Goal: Task Accomplishment & Management: Manage account settings

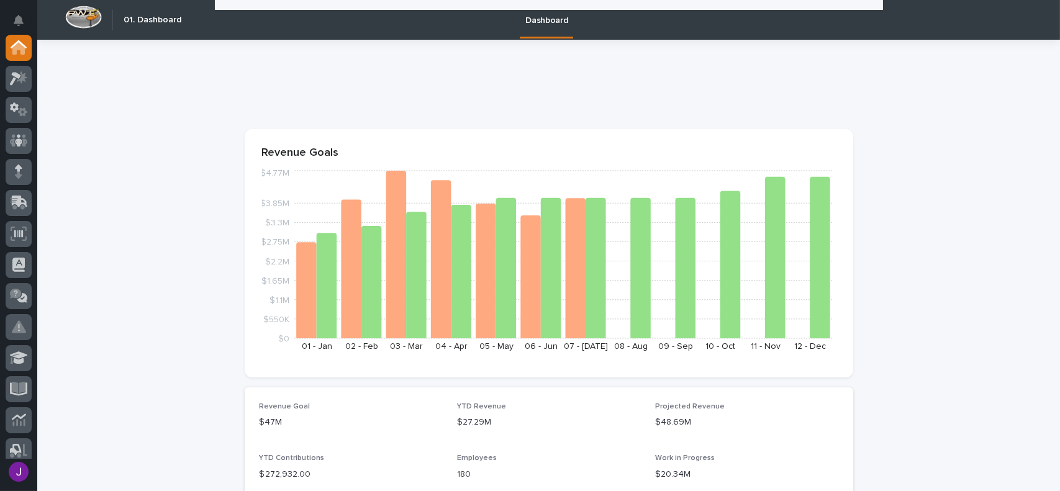
scroll to position [1857, 0]
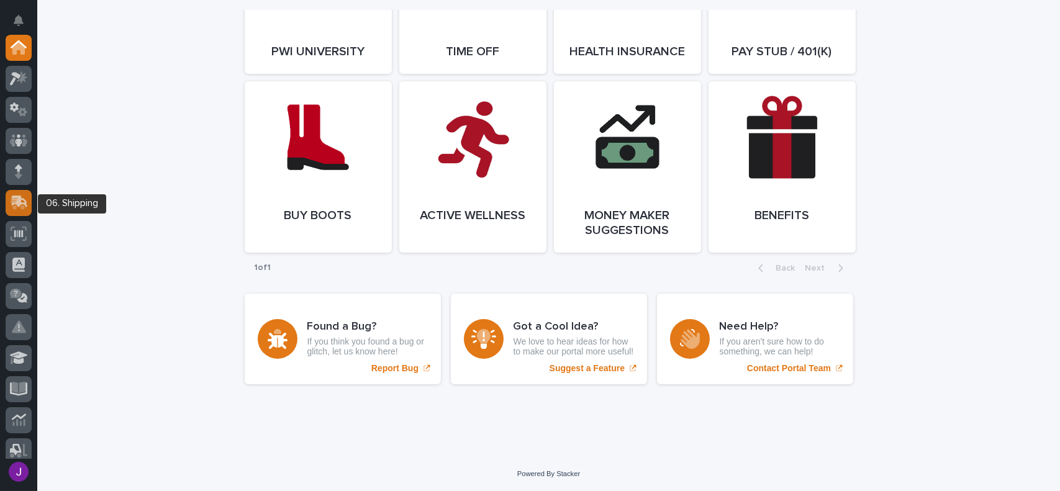
click at [13, 208] on icon at bounding box center [17, 204] width 15 height 12
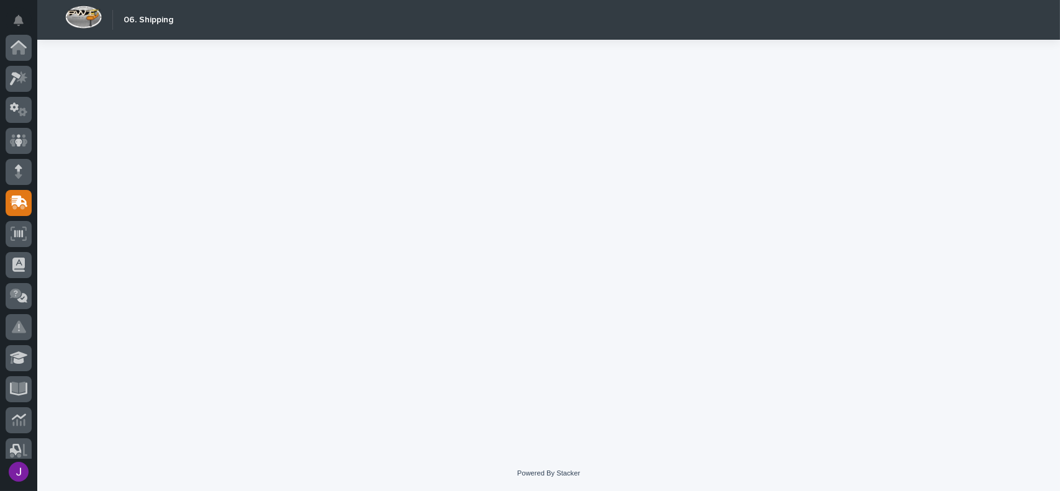
scroll to position [155, 0]
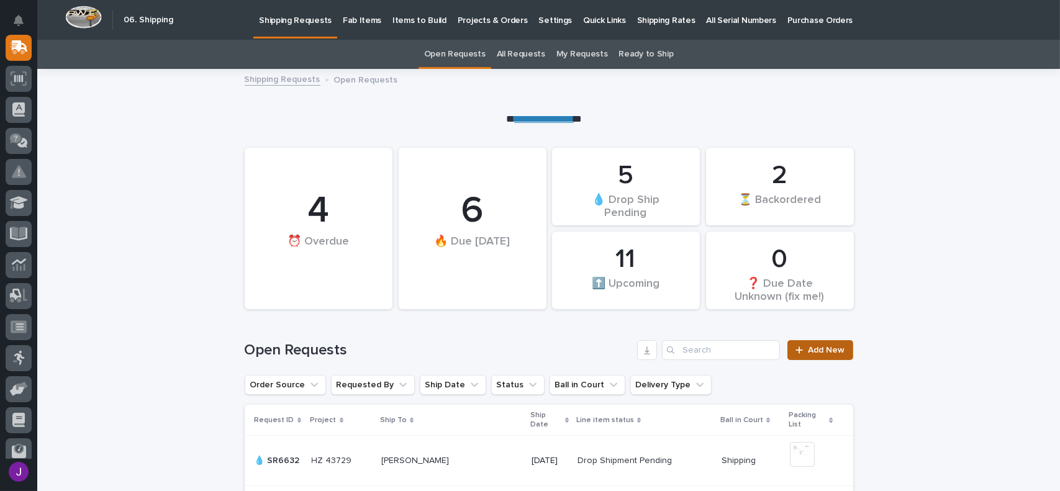
click at [800, 345] on link "Add New" at bounding box center [820, 350] width 65 height 20
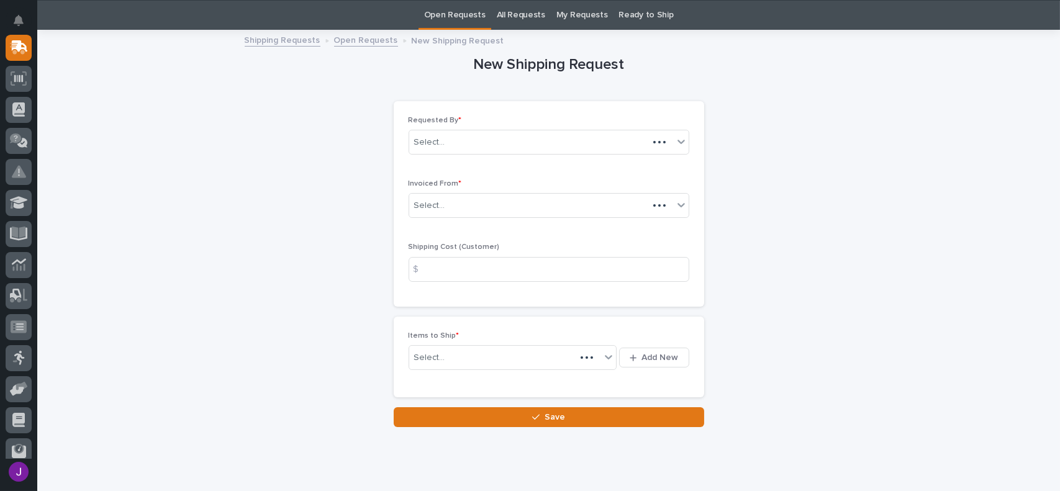
scroll to position [40, 0]
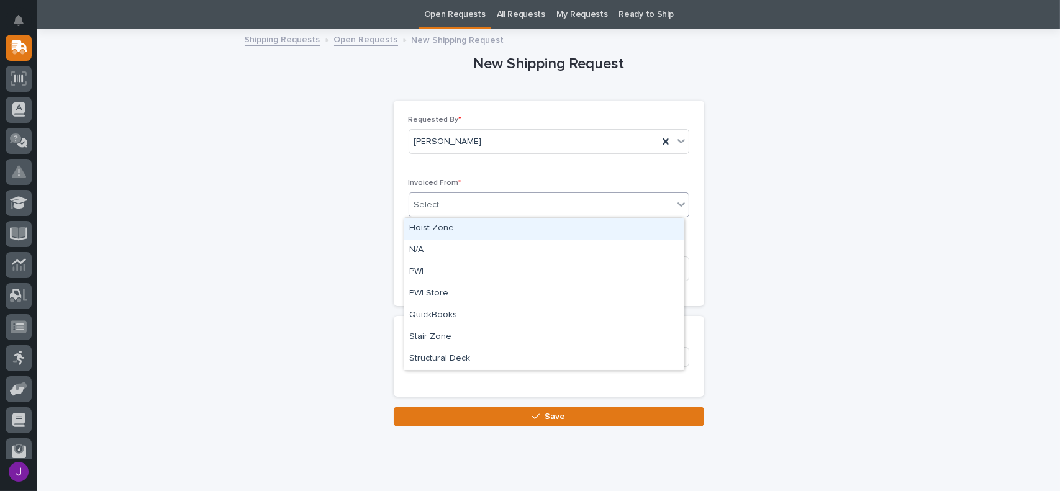
click at [467, 209] on div "Select..." at bounding box center [541, 205] width 264 height 21
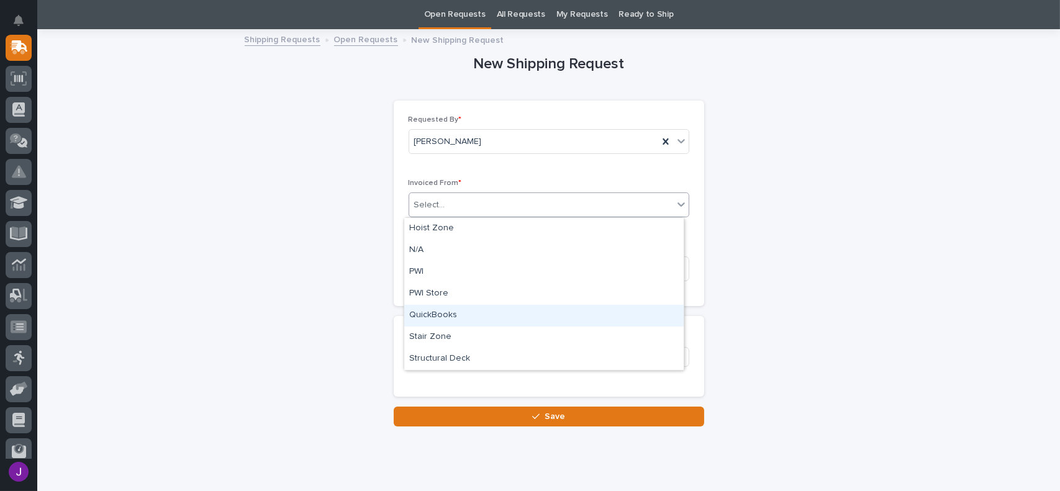
click at [455, 316] on div "QuickBooks" at bounding box center [544, 316] width 280 height 22
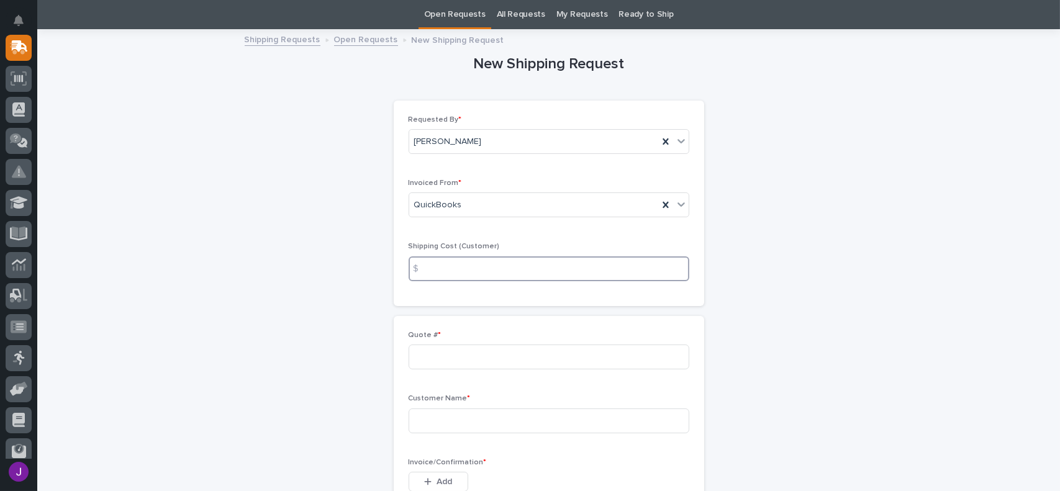
click at [450, 266] on input at bounding box center [549, 269] width 281 height 25
type input "22.00"
click at [437, 352] on input at bounding box center [549, 357] width 281 height 25
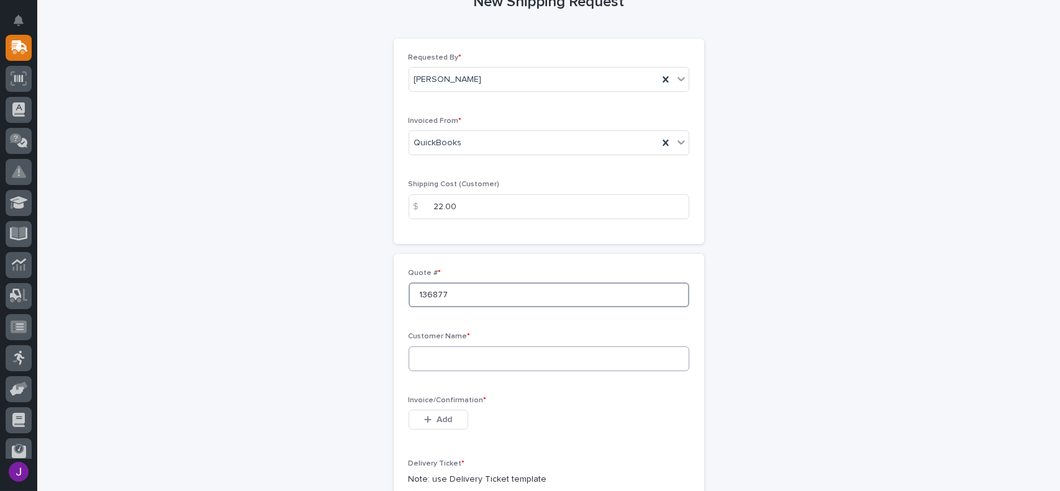
type input "136877"
click at [463, 357] on input at bounding box center [549, 359] width 281 height 25
type input "[PERSON_NAME]"
click at [437, 421] on span "Add" at bounding box center [445, 419] width 16 height 11
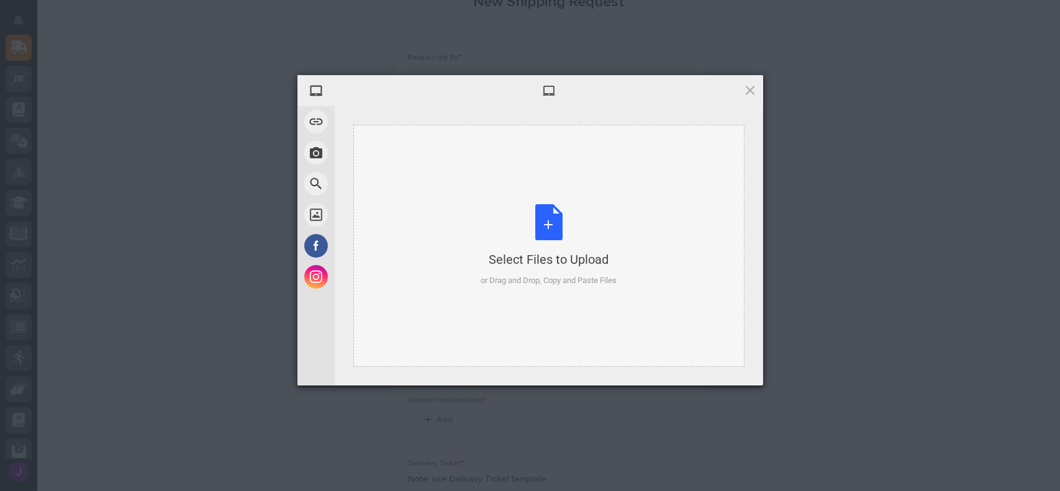
click at [542, 218] on div "Select Files to Upload or Drag and Drop, Copy and Paste Files" at bounding box center [549, 245] width 136 height 83
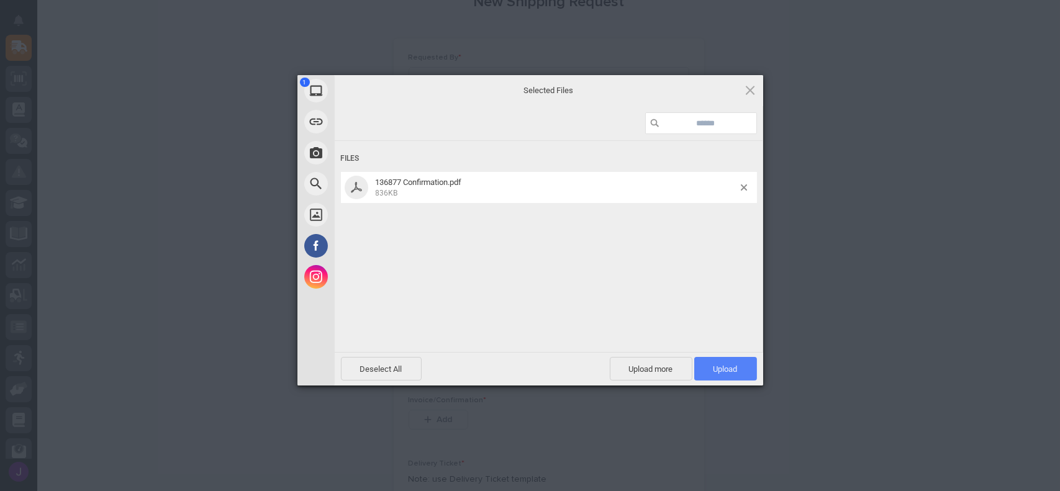
click at [709, 371] on span "Upload 1" at bounding box center [726, 369] width 63 height 24
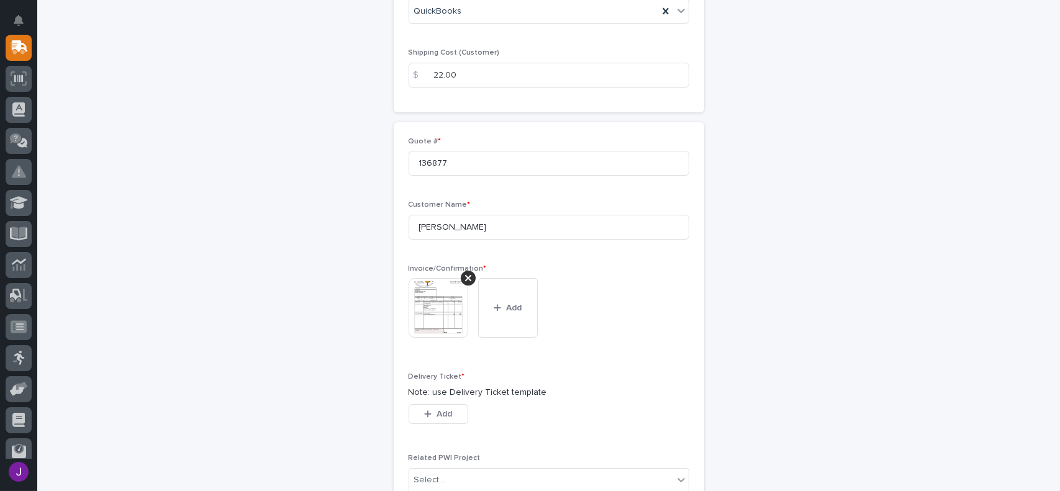
scroll to position [311, 0]
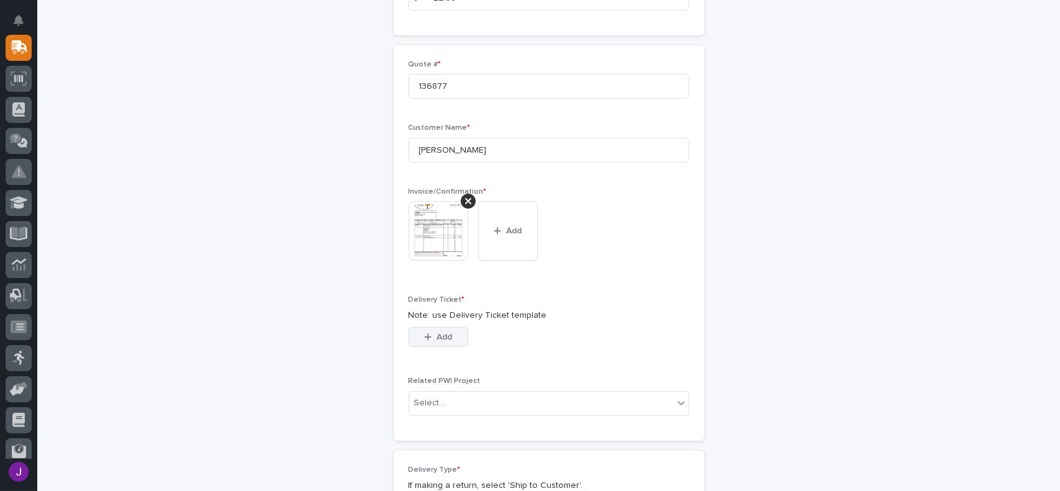
click at [442, 334] on span "Add" at bounding box center [445, 337] width 16 height 11
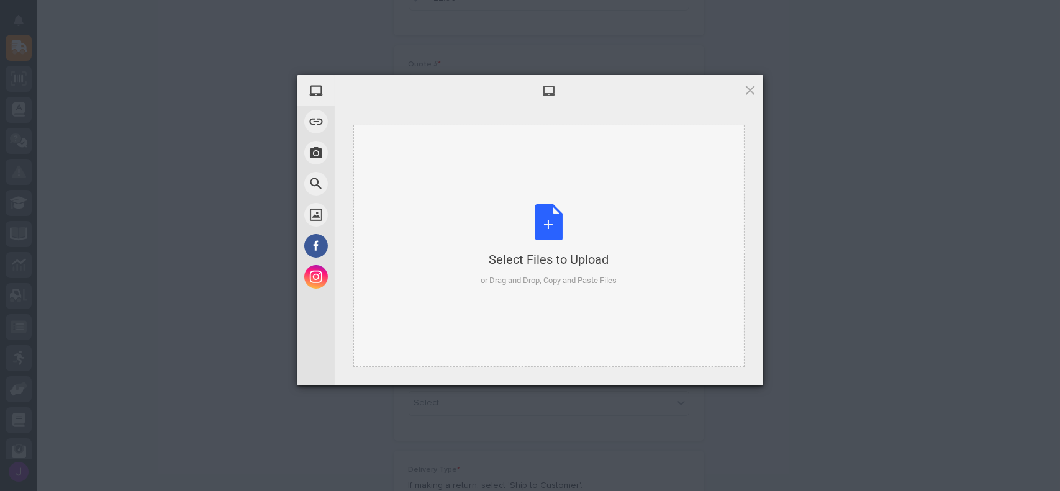
click at [533, 228] on div "Select Files to Upload or Drag and Drop, Copy and Paste Files" at bounding box center [549, 245] width 136 height 83
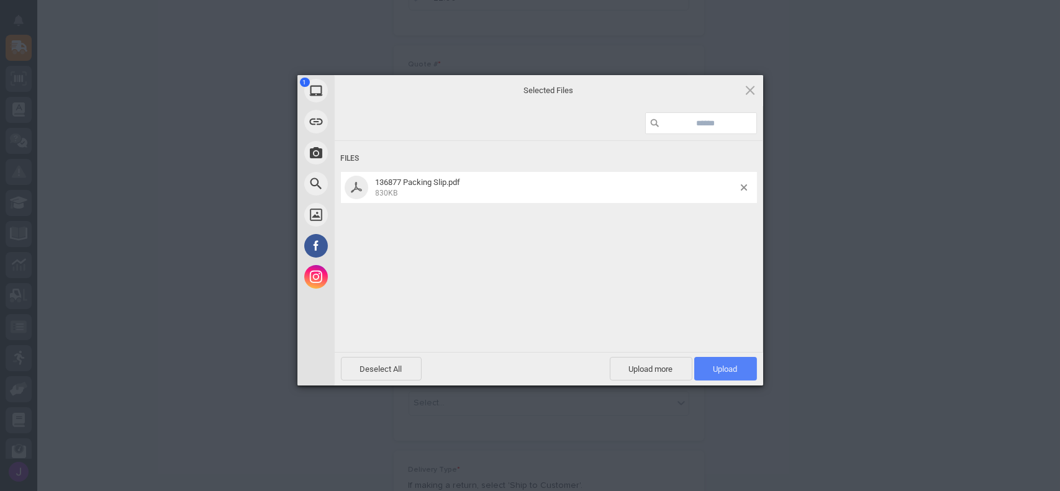
click at [728, 365] on span "Upload 1" at bounding box center [726, 369] width 24 height 9
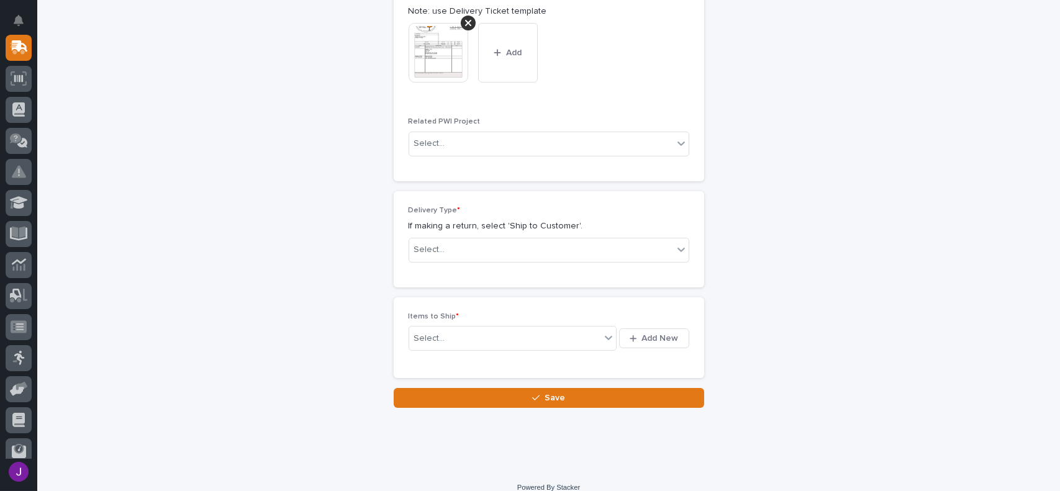
scroll to position [628, 0]
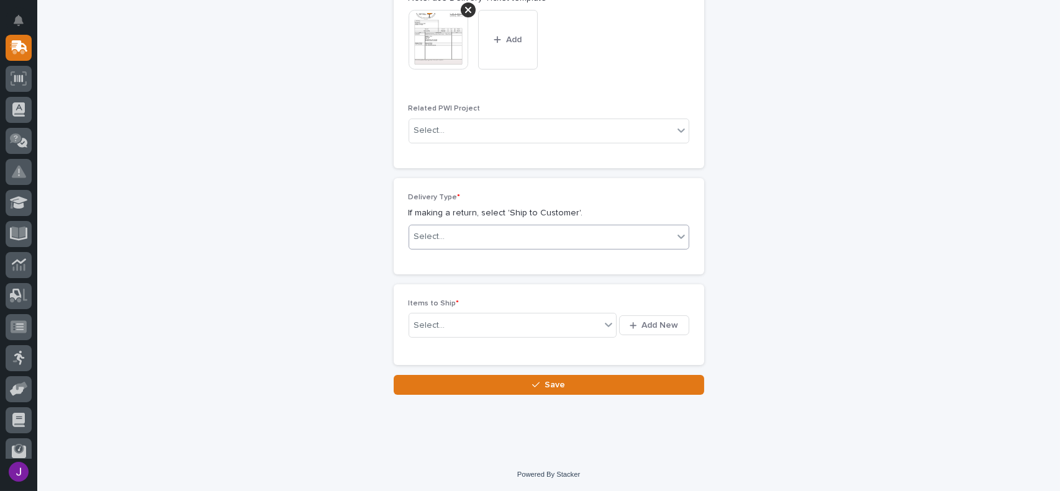
click at [505, 230] on div "Select..." at bounding box center [541, 237] width 264 height 21
click at [490, 259] on div "Ship to Customer" at bounding box center [544, 260] width 280 height 22
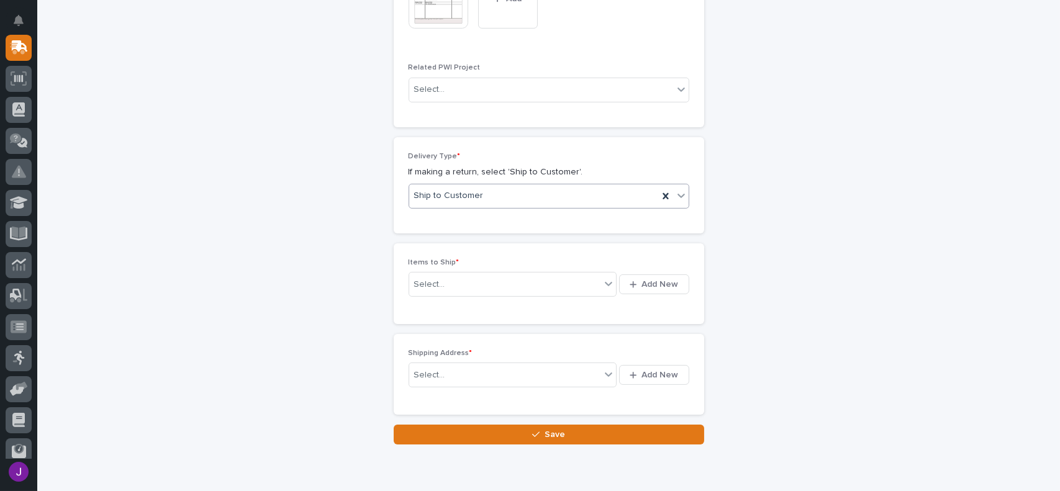
scroll to position [719, 0]
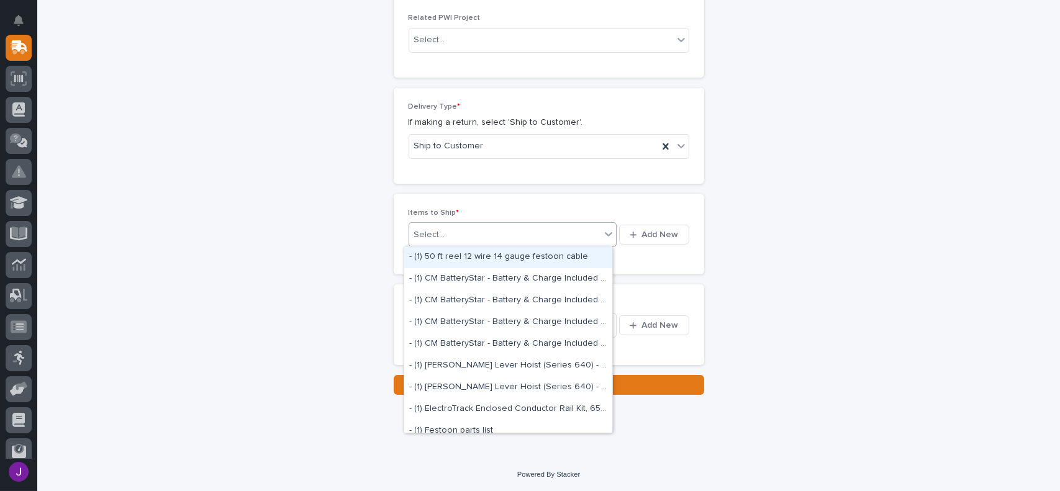
click at [443, 240] on div "Select..." at bounding box center [505, 235] width 192 height 16
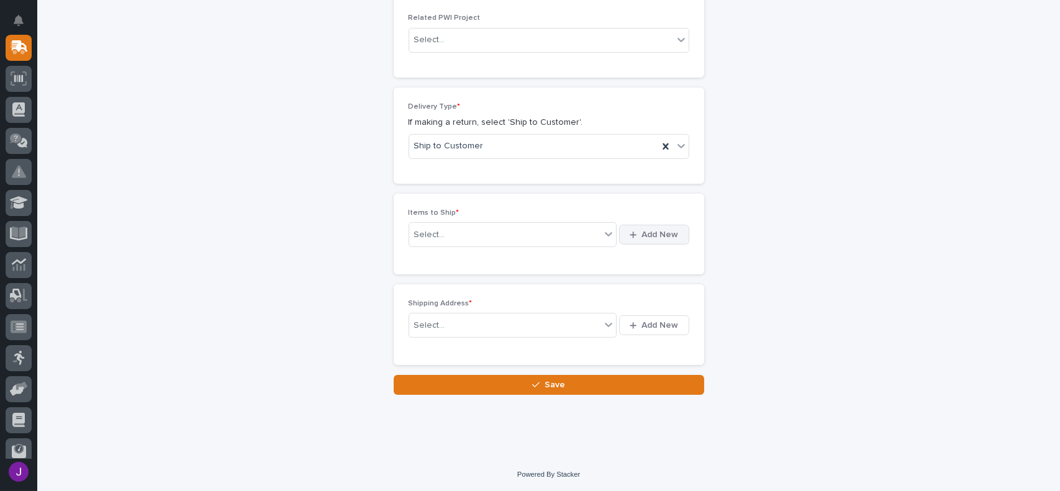
click at [670, 235] on span "Add New" at bounding box center [660, 234] width 37 height 11
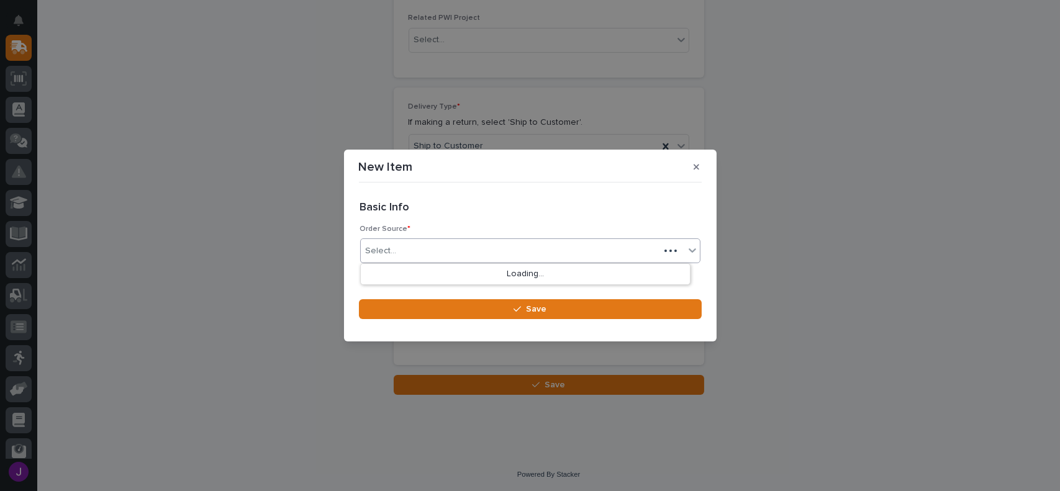
click at [475, 251] on div "Select..." at bounding box center [510, 251] width 299 height 21
click at [414, 243] on div "Select..." at bounding box center [510, 251] width 299 height 21
click at [383, 245] on div "Select..." at bounding box center [381, 251] width 31 height 13
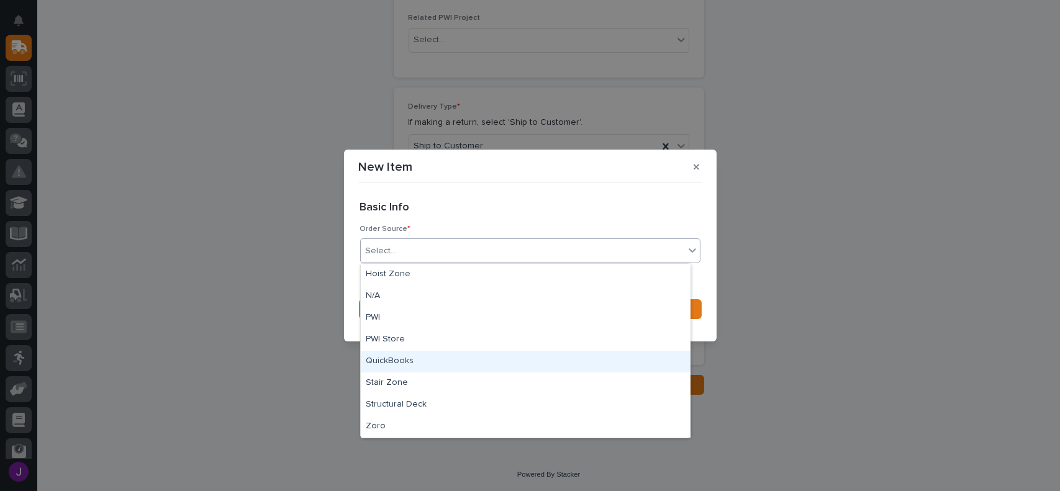
click at [410, 357] on div "QuickBooks" at bounding box center [526, 362] width 330 height 22
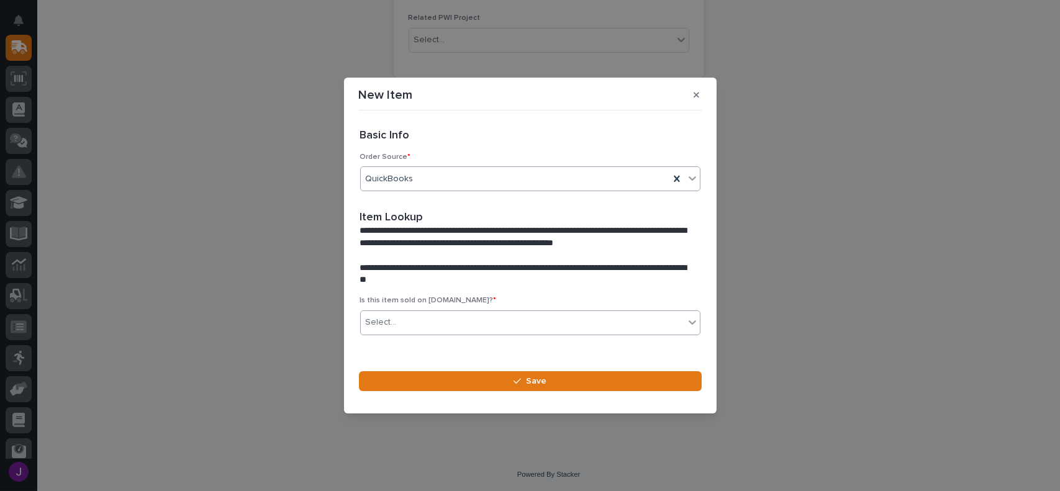
click at [422, 331] on div "Select..." at bounding box center [523, 322] width 324 height 21
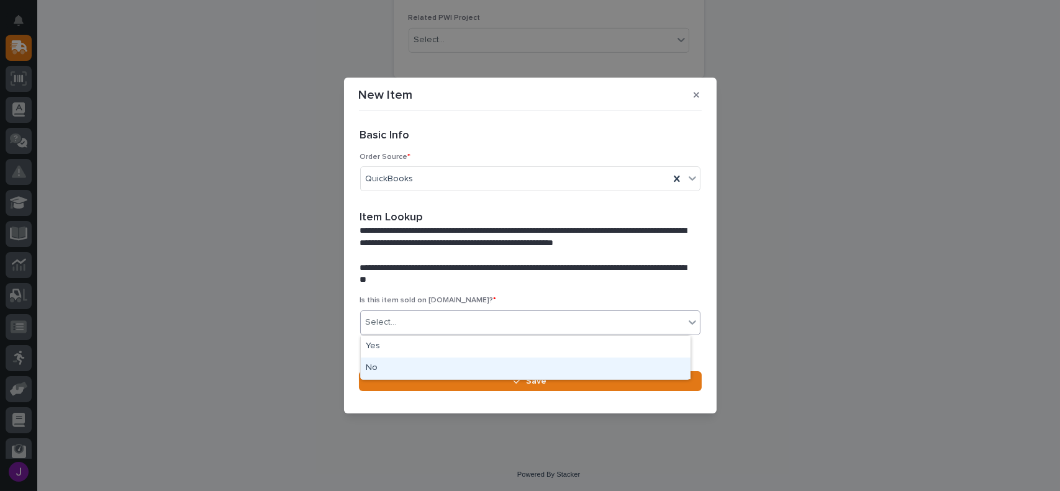
click at [406, 365] on div "No" at bounding box center [526, 369] width 330 height 22
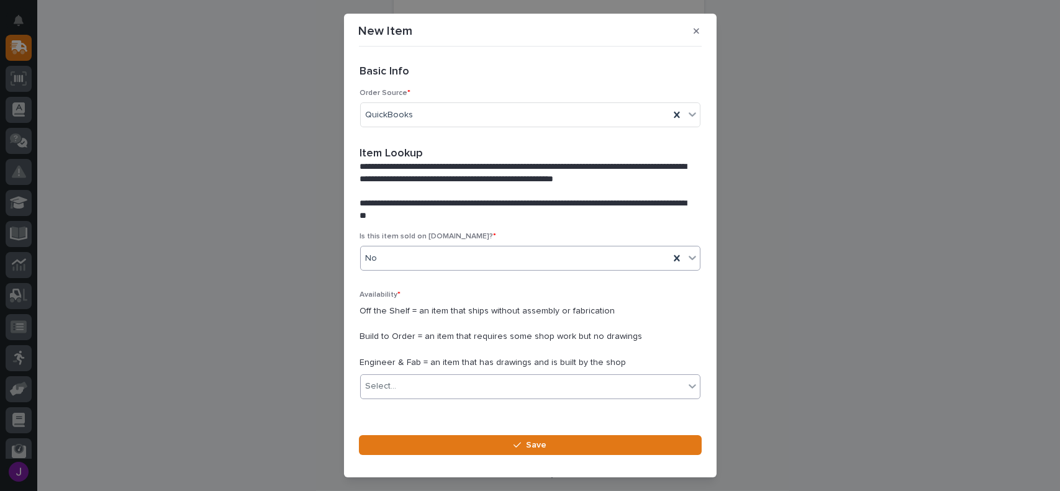
click at [402, 386] on div "Select..." at bounding box center [523, 386] width 324 height 21
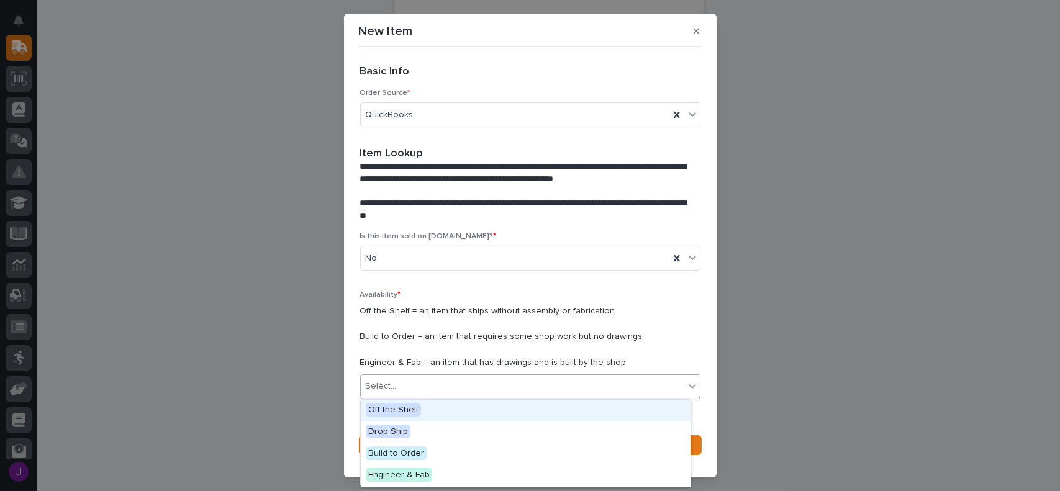
click at [399, 406] on span "Off the Shelf" at bounding box center [393, 410] width 55 height 14
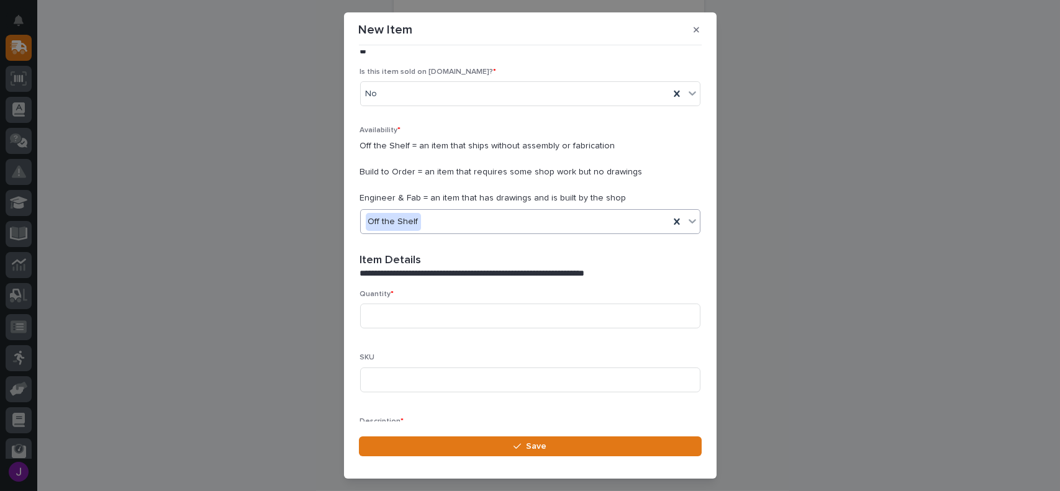
scroll to position [186, 0]
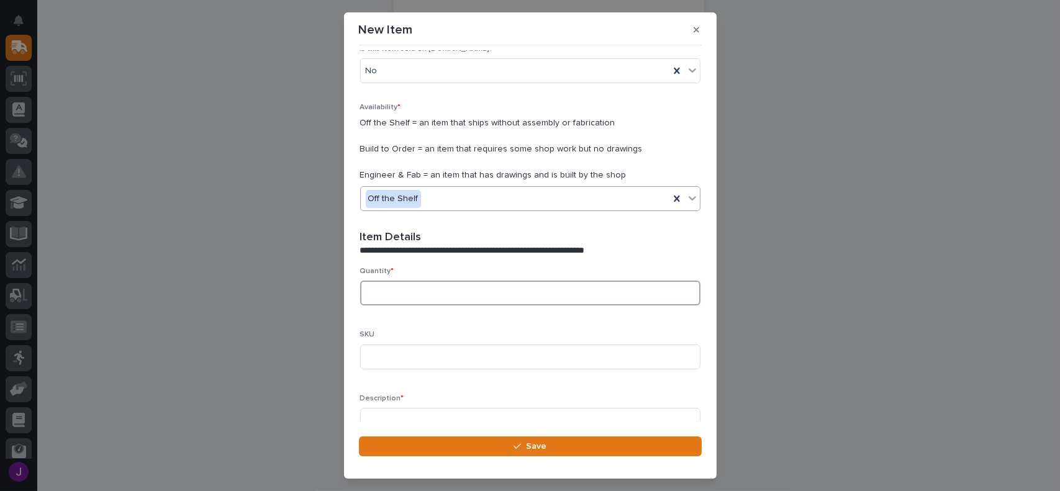
click at [383, 297] on input at bounding box center [530, 293] width 340 height 25
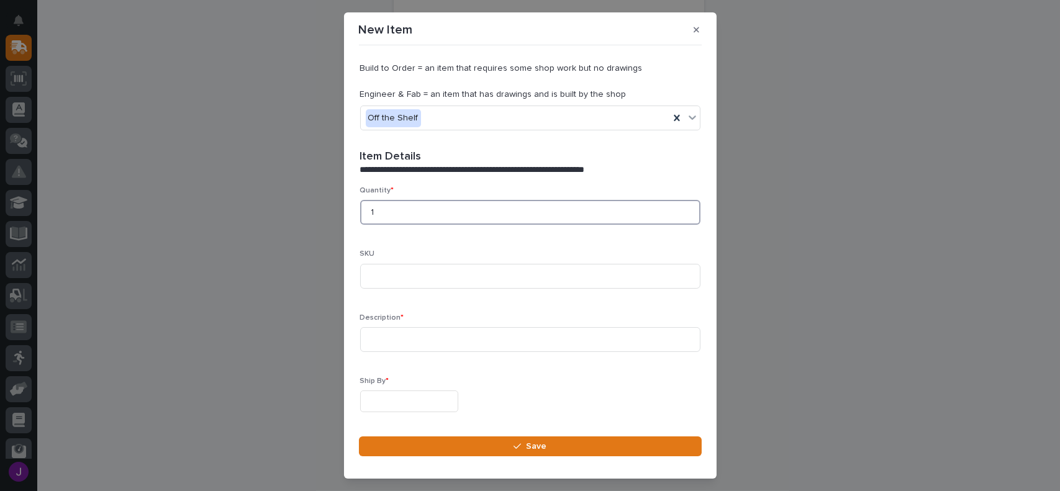
scroll to position [311, 0]
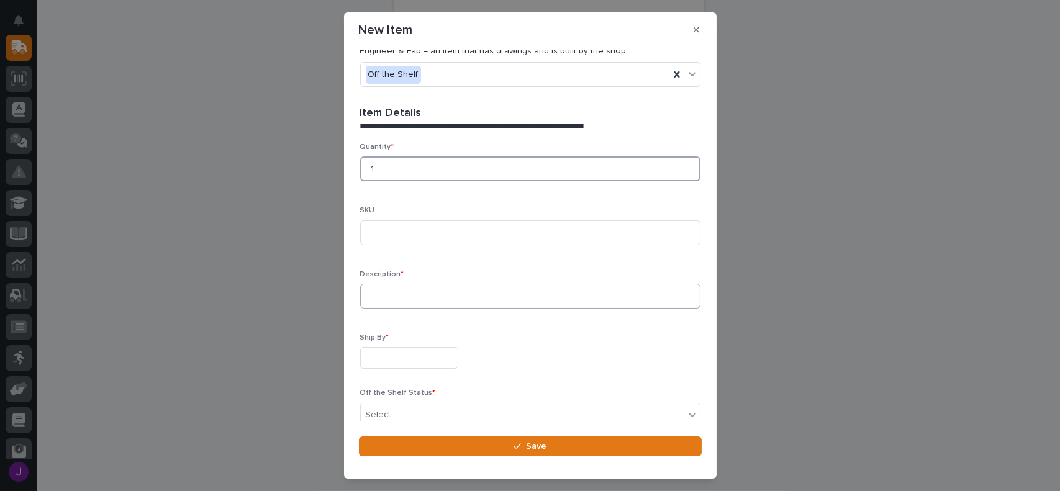
type input "1"
click at [390, 296] on input at bounding box center [530, 296] width 340 height 25
type input "K404 Transmitter"
click at [403, 353] on input "text" at bounding box center [409, 358] width 98 height 22
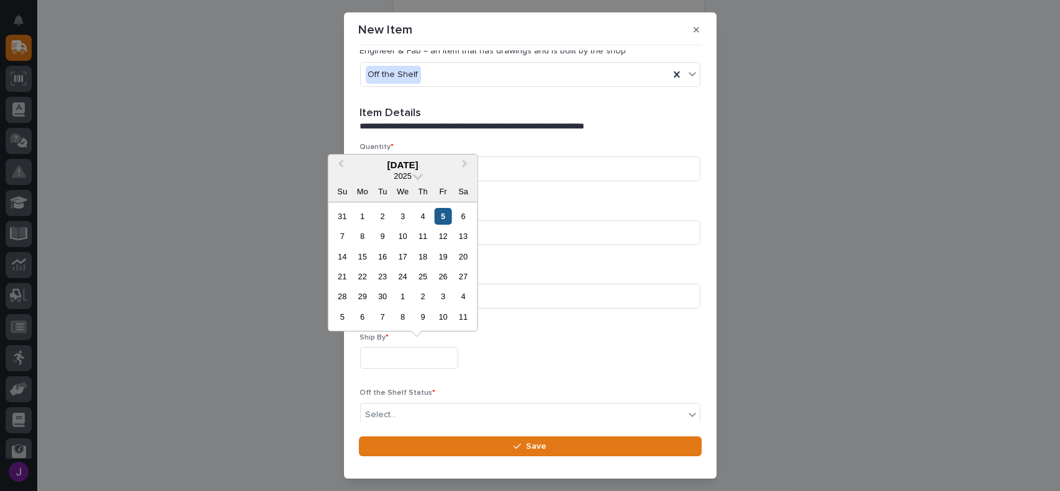
click at [446, 222] on div "5" at bounding box center [443, 216] width 17 height 17
type input "**********"
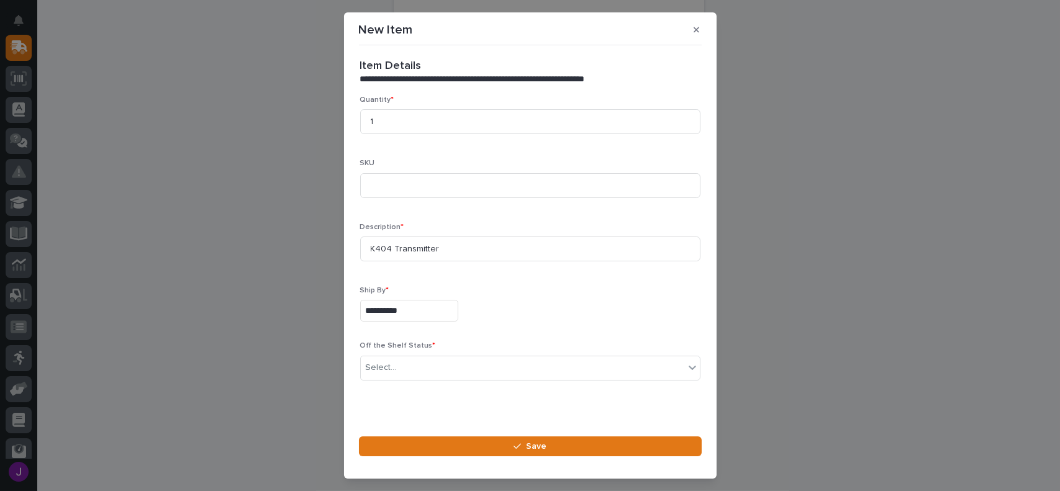
scroll to position [370, 0]
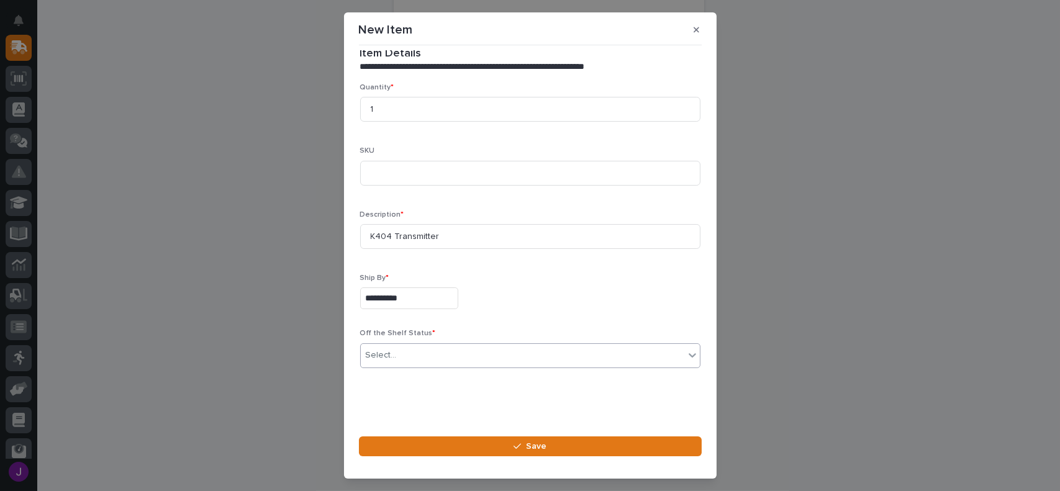
click at [380, 346] on div "Select..." at bounding box center [523, 355] width 324 height 21
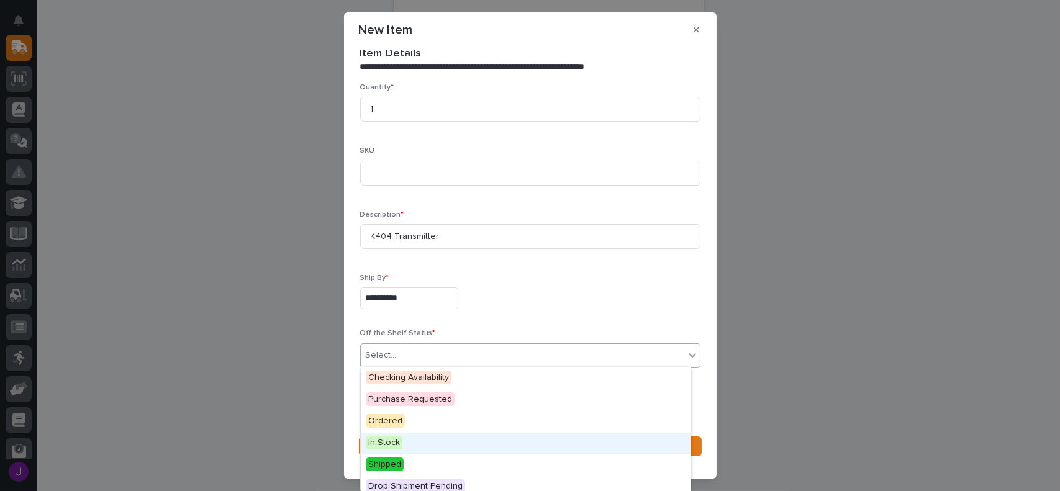
click at [392, 448] on span "In Stock" at bounding box center [384, 443] width 37 height 14
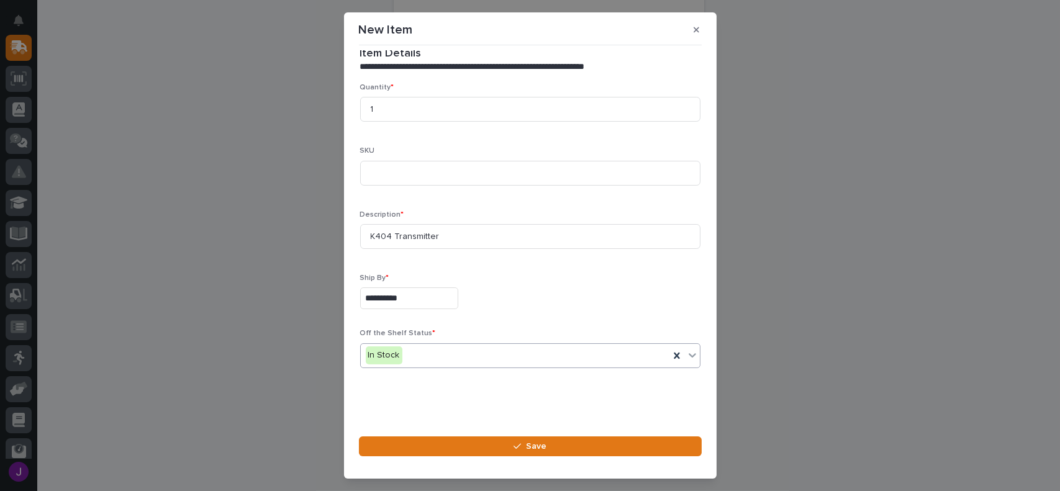
click at [392, 448] on button "Save" at bounding box center [530, 447] width 343 height 20
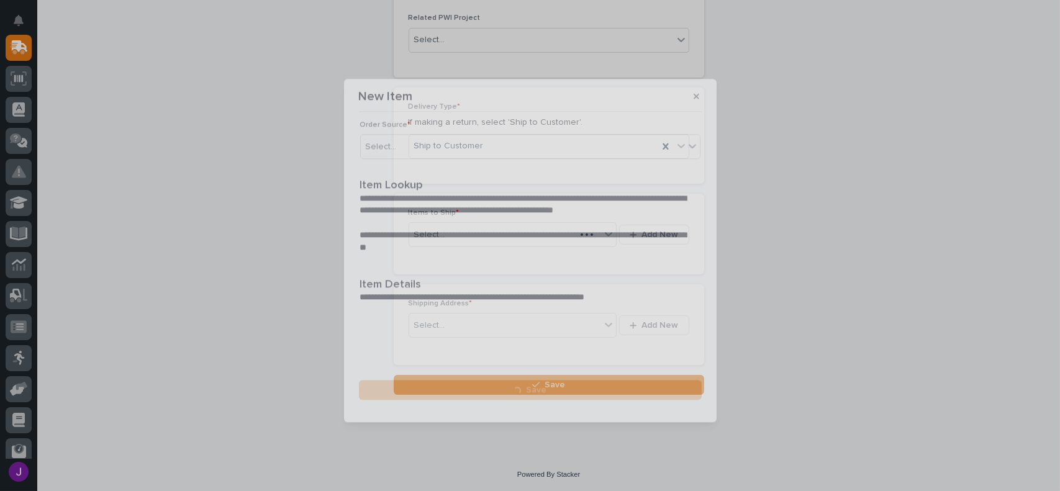
scroll to position [0, 0]
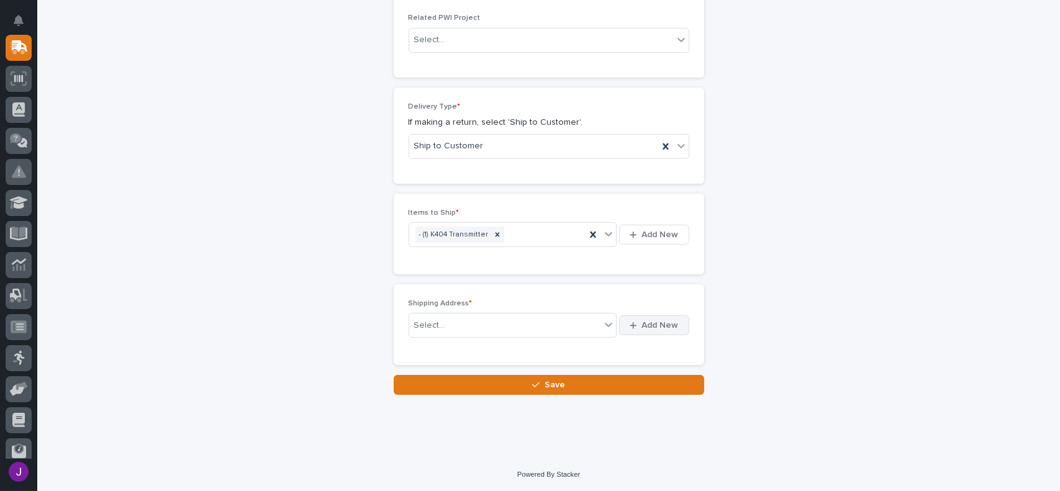
click at [650, 325] on span "Add New" at bounding box center [660, 325] width 37 height 11
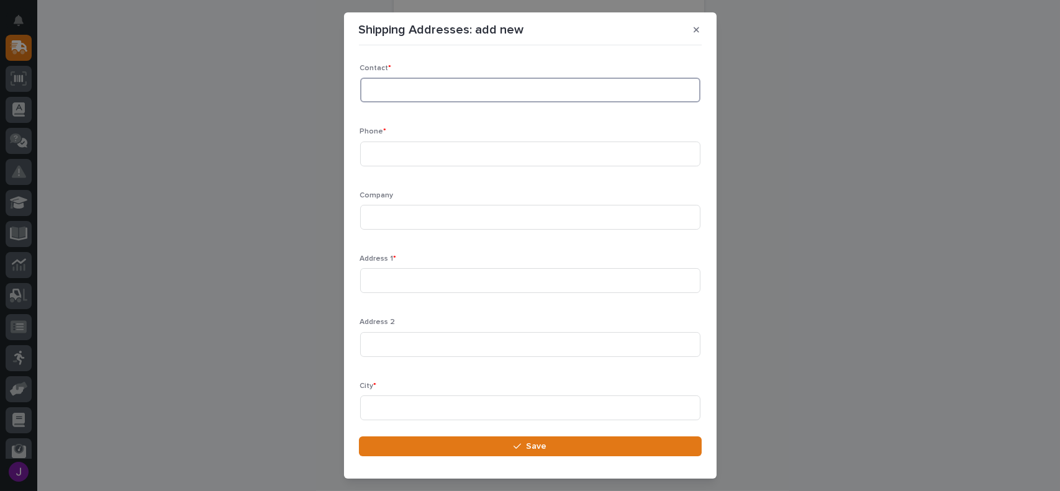
click at [422, 95] on input at bounding box center [530, 90] width 340 height 25
type input "[PERSON_NAME]"
click at [395, 151] on input at bounding box center [530, 154] width 340 height 25
click at [388, 213] on input at bounding box center [530, 217] width 340 height 25
click at [694, 28] on icon "button" at bounding box center [697, 29] width 6 height 9
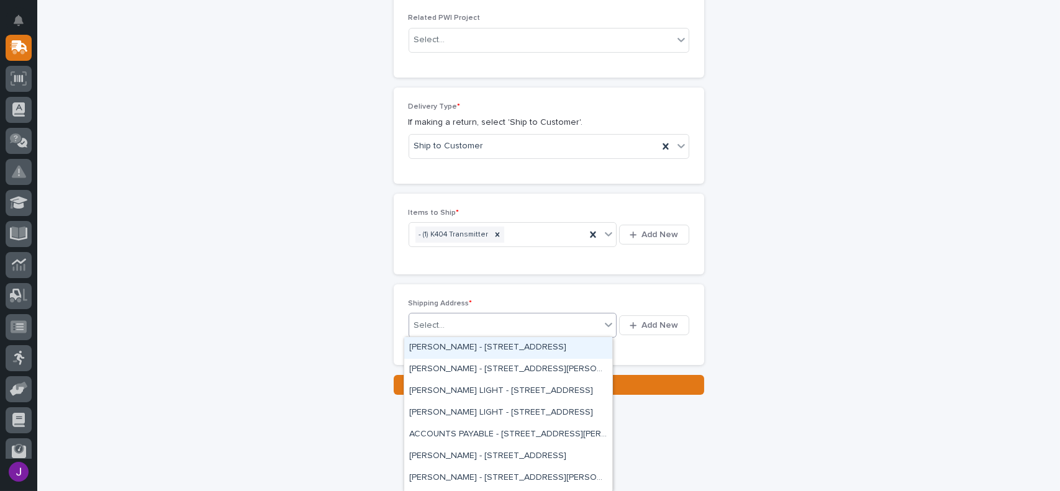
click at [514, 321] on div "Select..." at bounding box center [505, 326] width 192 height 21
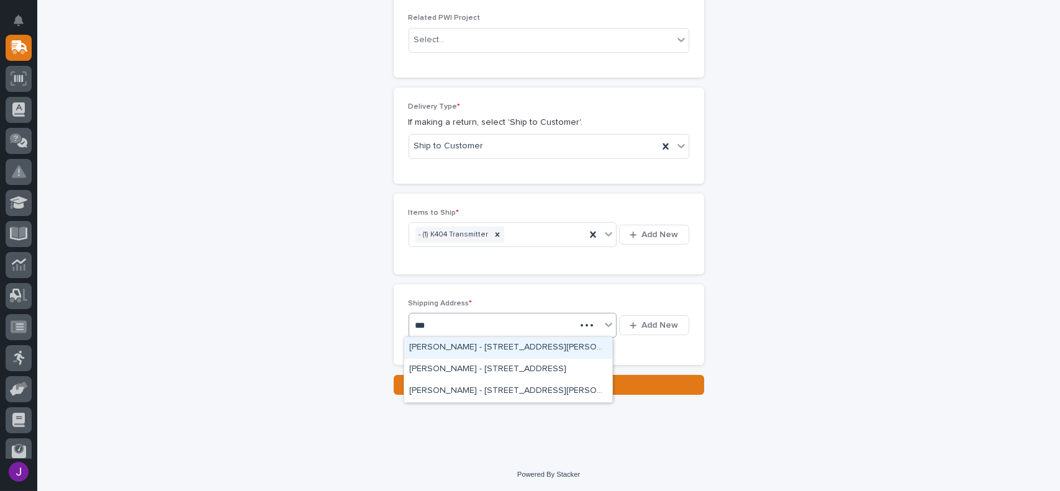
type input "****"
click at [522, 344] on div "[PERSON_NAME] - [STREET_ADDRESS][PERSON_NAME]" at bounding box center [508, 348] width 208 height 22
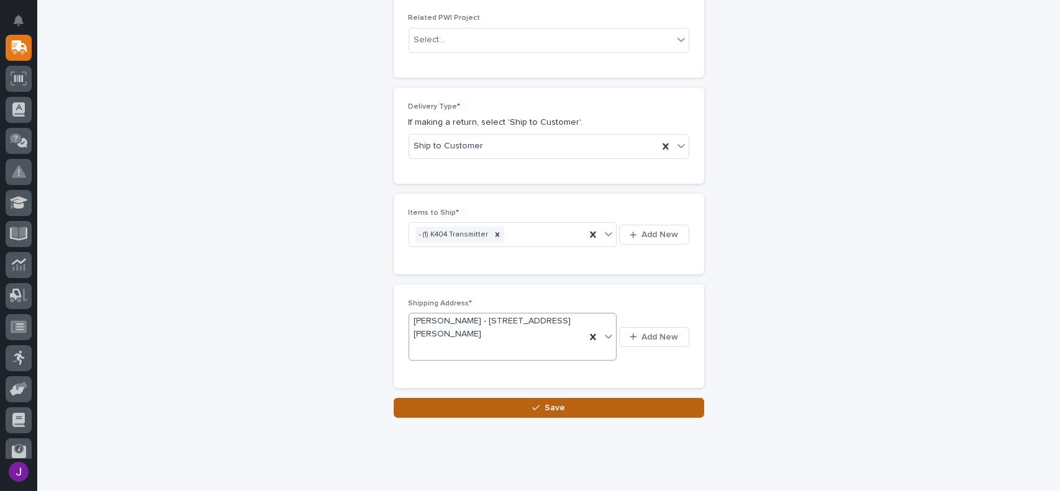
click at [555, 408] on span "Save" at bounding box center [555, 408] width 21 height 11
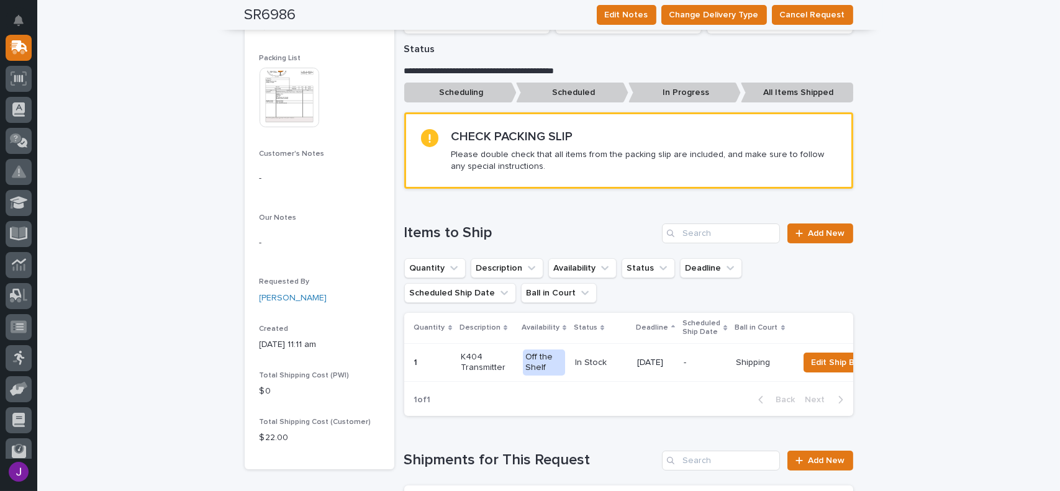
scroll to position [249, 0]
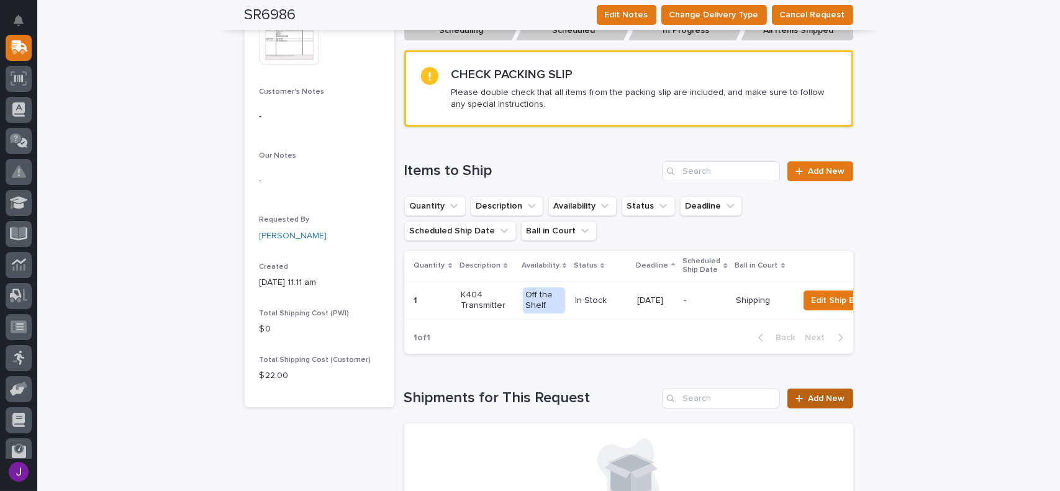
click at [814, 403] on span "Add New" at bounding box center [827, 399] width 37 height 9
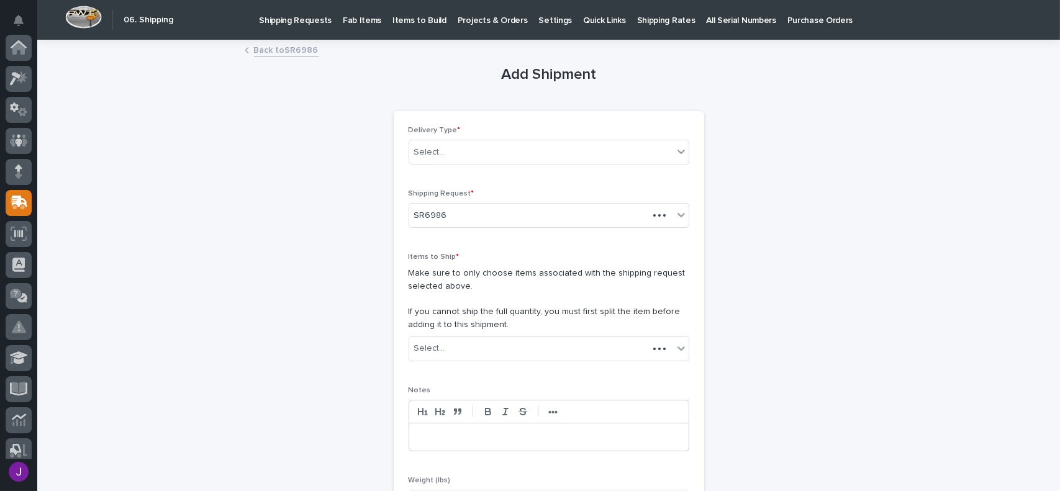
scroll to position [155, 0]
click at [427, 159] on div "Select..." at bounding box center [541, 152] width 264 height 21
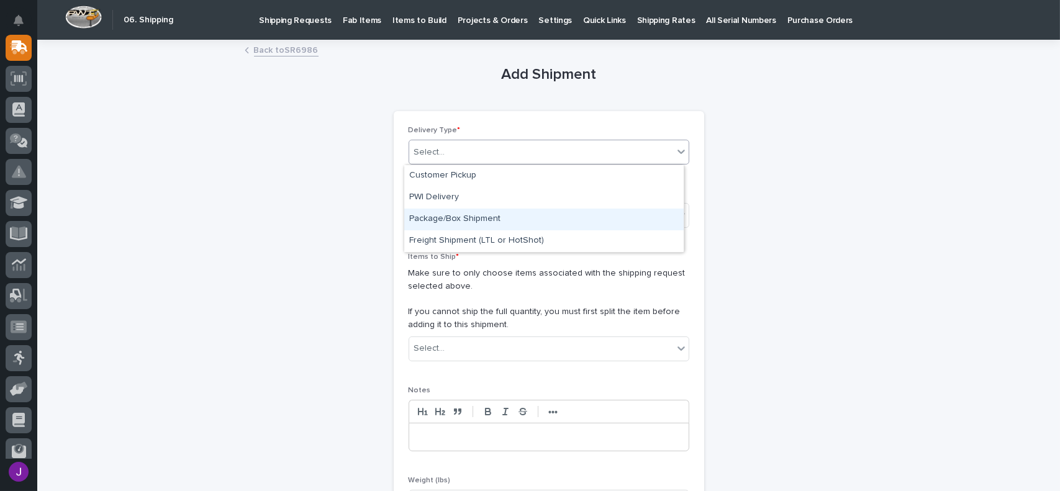
click at [426, 221] on div "Package/Box Shipment" at bounding box center [544, 220] width 280 height 22
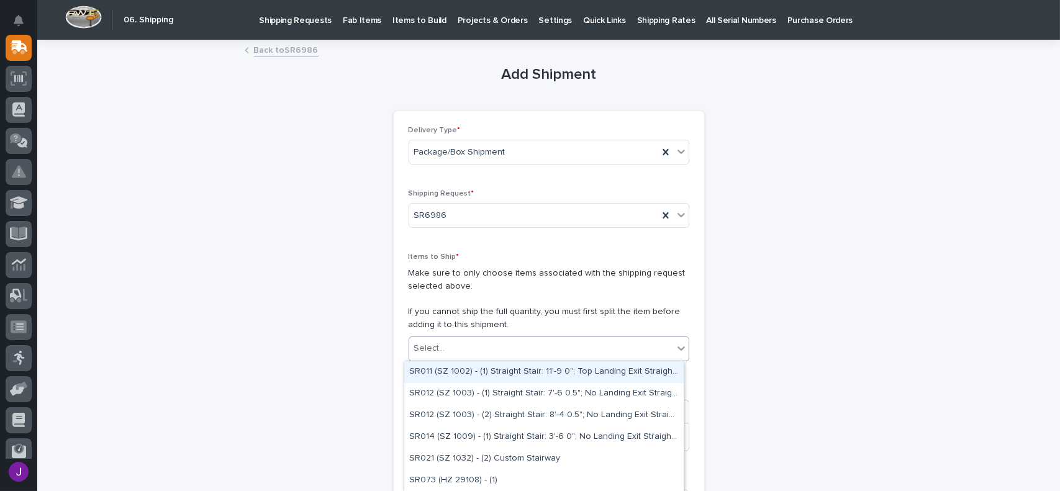
click at [425, 350] on div "Select..." at bounding box center [429, 348] width 31 height 13
type input "****"
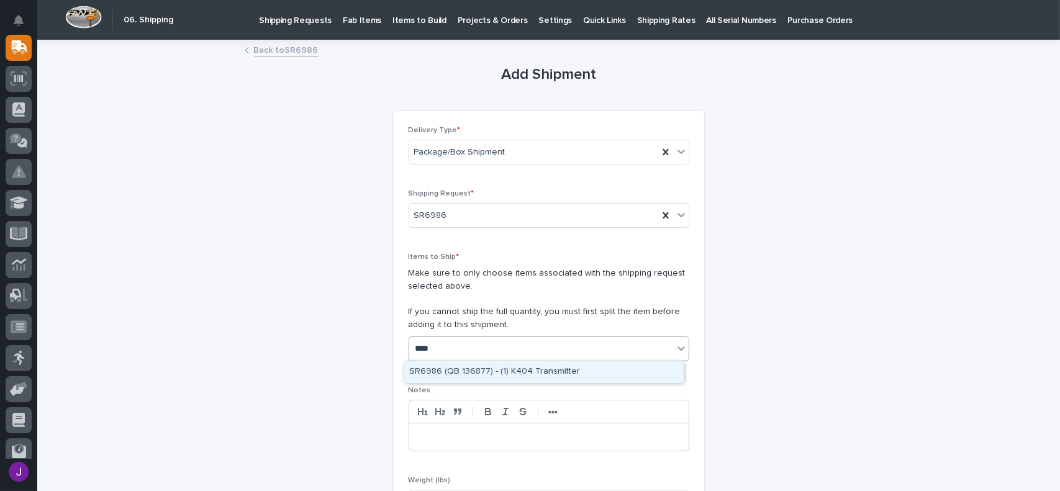
click at [424, 368] on div "SR6986 (QB 136877) - (1) K404 Transmitter" at bounding box center [544, 373] width 280 height 22
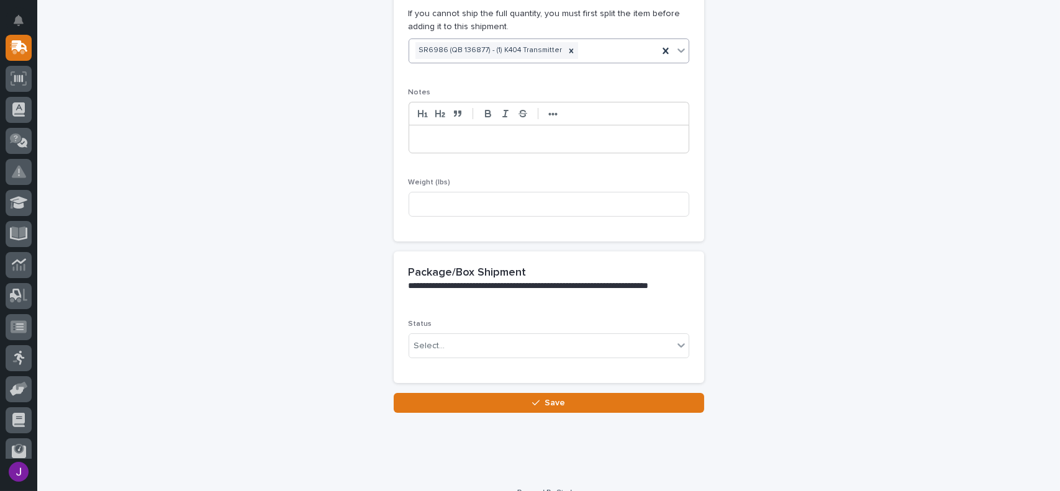
scroll to position [311, 0]
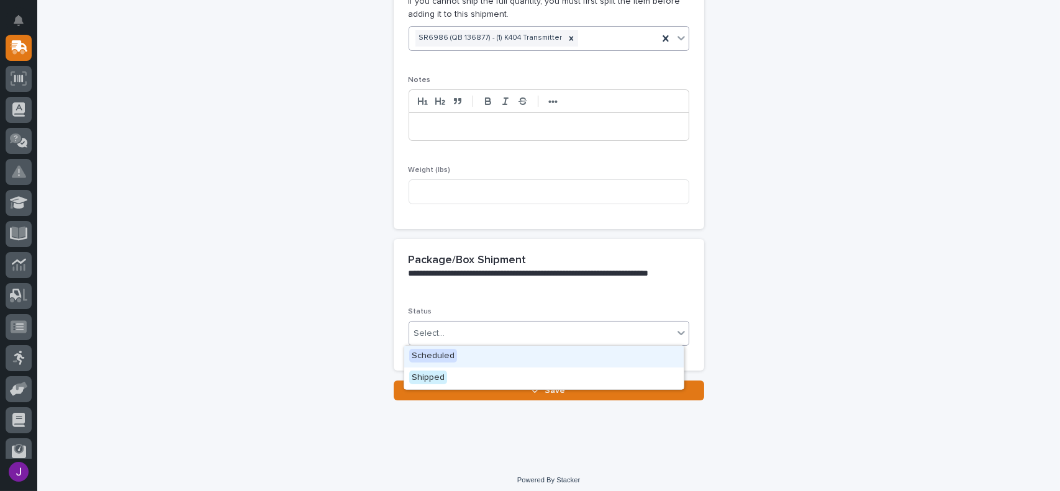
click at [473, 335] on div "Select..." at bounding box center [541, 334] width 264 height 21
click at [433, 196] on input at bounding box center [549, 192] width 281 height 25
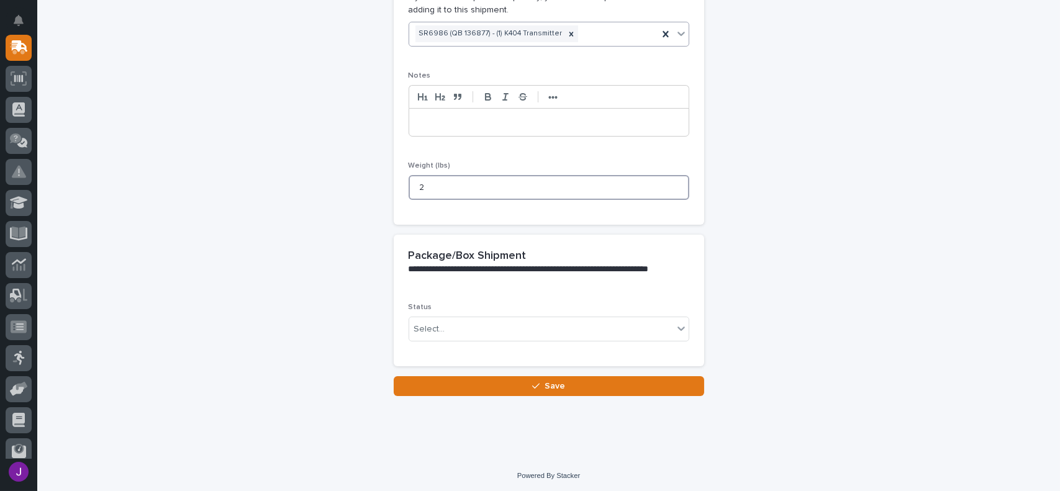
scroll to position [316, 0]
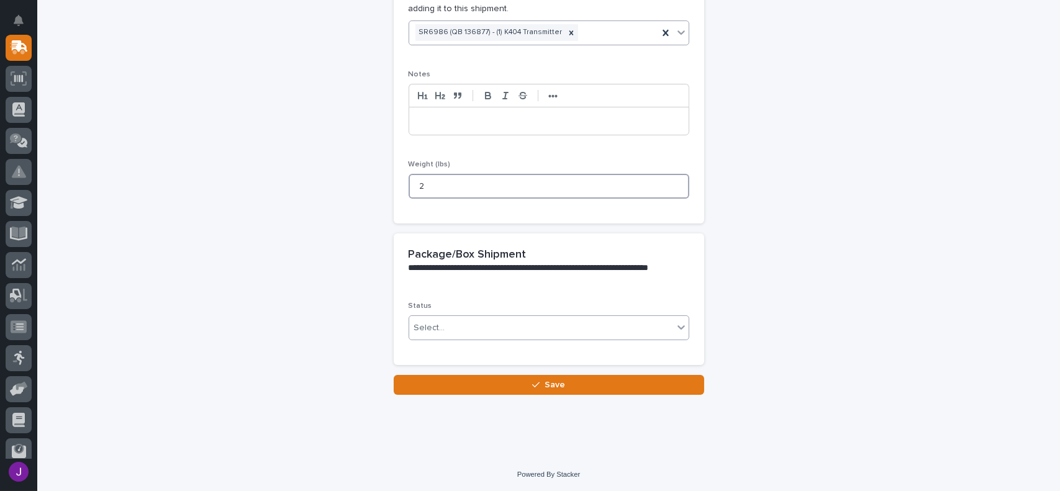
type input "2"
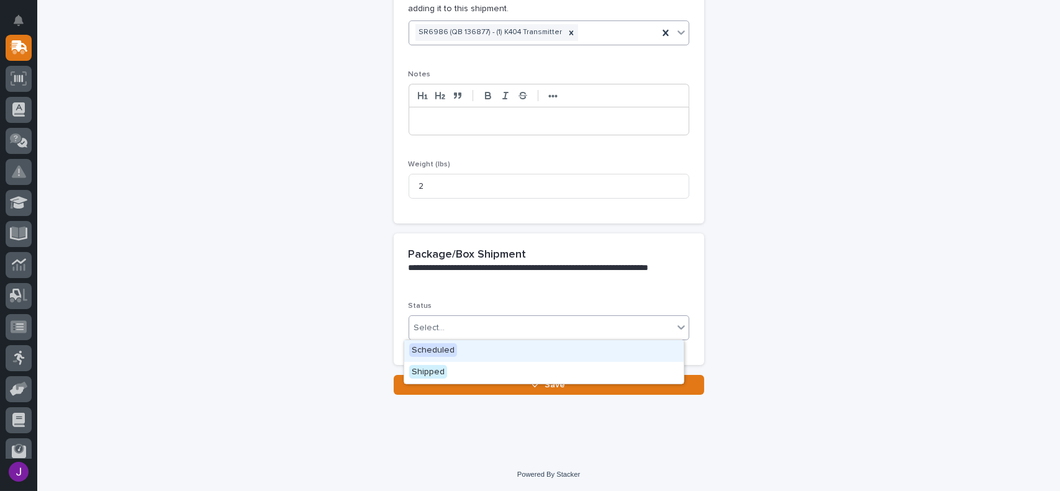
click at [447, 329] on input "text" at bounding box center [447, 328] width 1 height 11
click at [444, 372] on span "Shipped" at bounding box center [428, 372] width 38 height 14
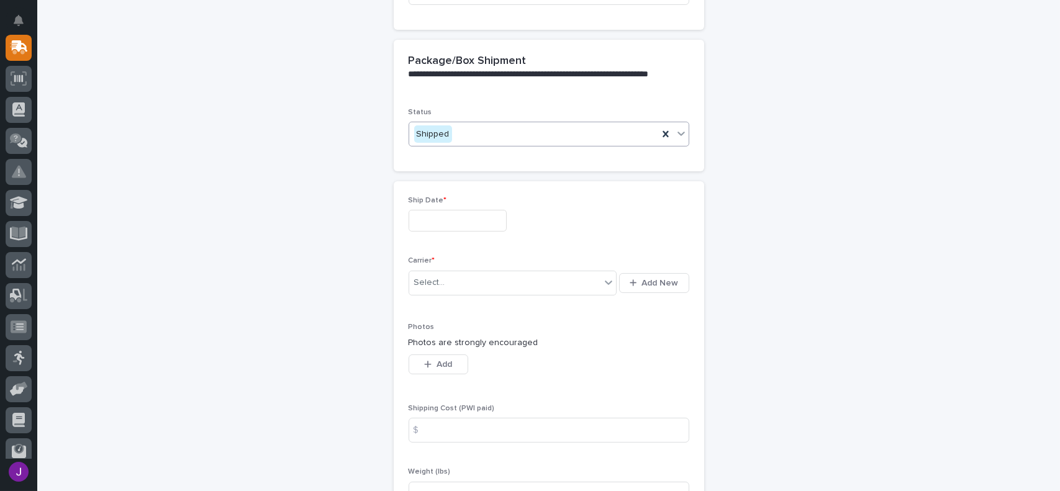
scroll to position [527, 0]
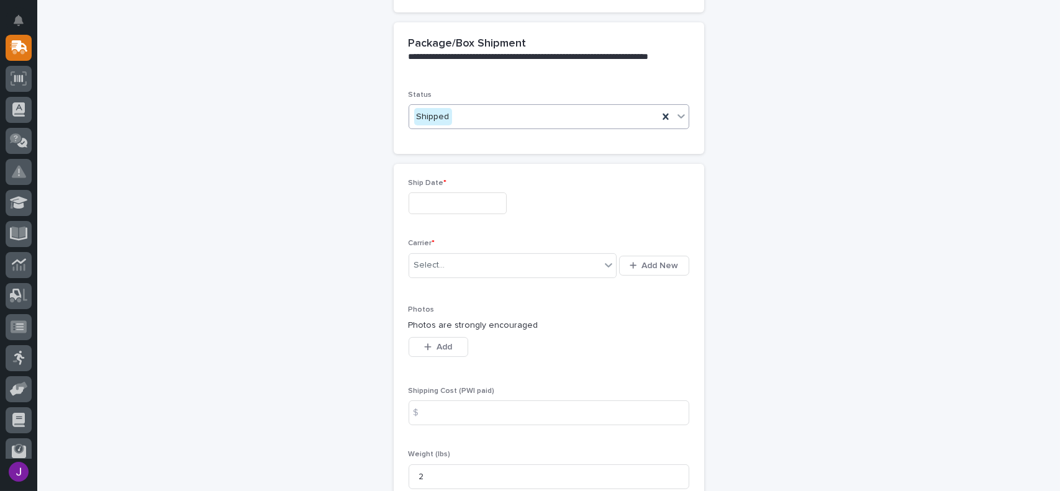
click at [485, 196] on input "text" at bounding box center [458, 204] width 98 height 22
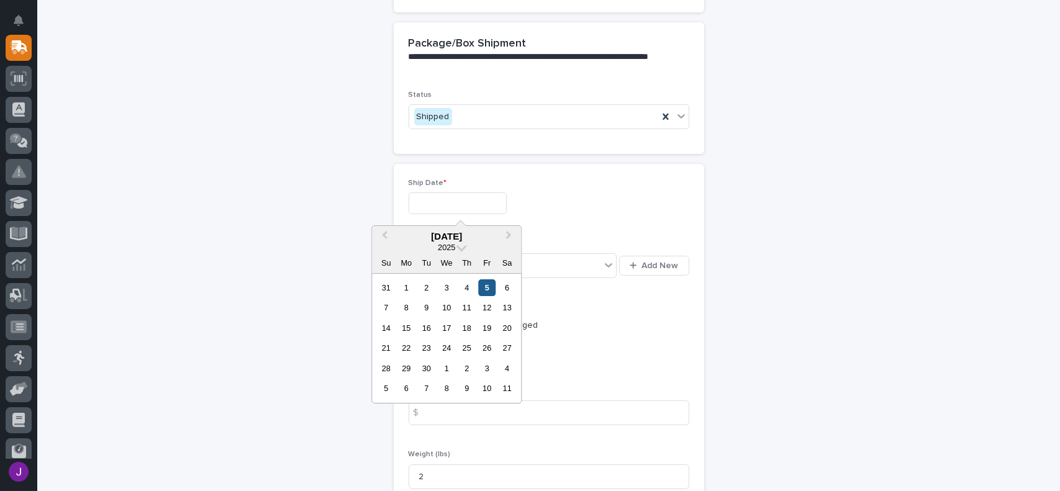
click at [487, 289] on div "5" at bounding box center [487, 288] width 17 height 17
type input "**********"
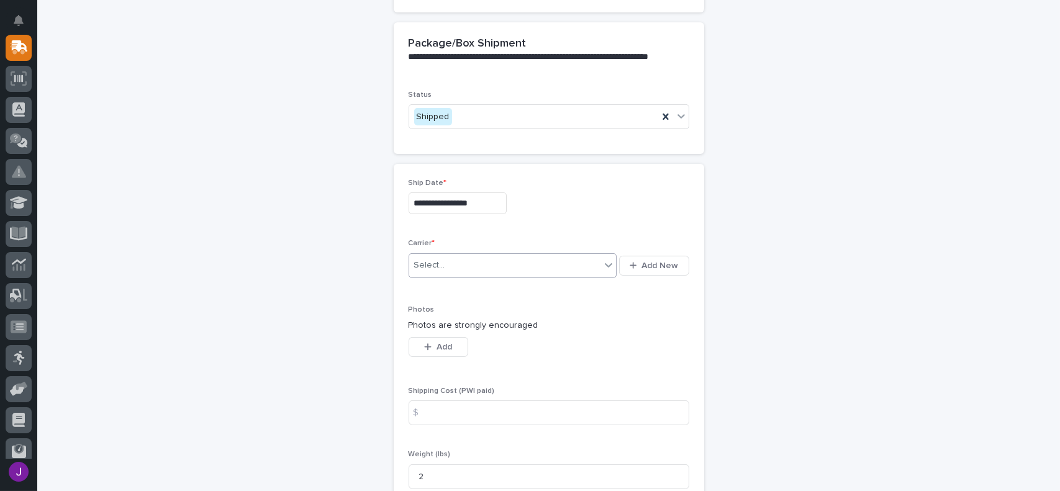
click at [415, 271] on div "Select..." at bounding box center [505, 265] width 192 height 21
type input "***"
click at [434, 283] on div "UPS" at bounding box center [508, 288] width 208 height 22
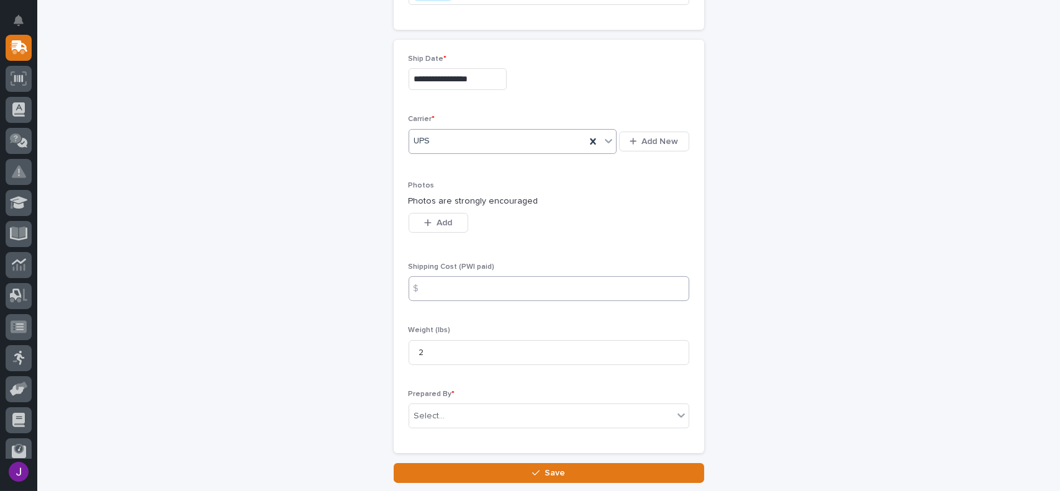
scroll to position [714, 0]
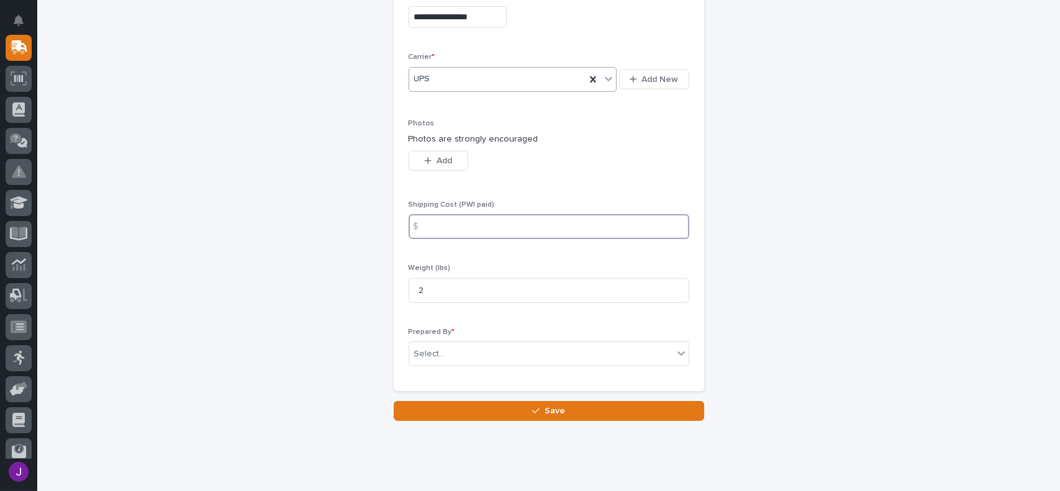
click at [436, 230] on input at bounding box center [549, 226] width 281 height 25
type input "10.06"
click at [423, 355] on div "Select..." at bounding box center [429, 354] width 31 height 13
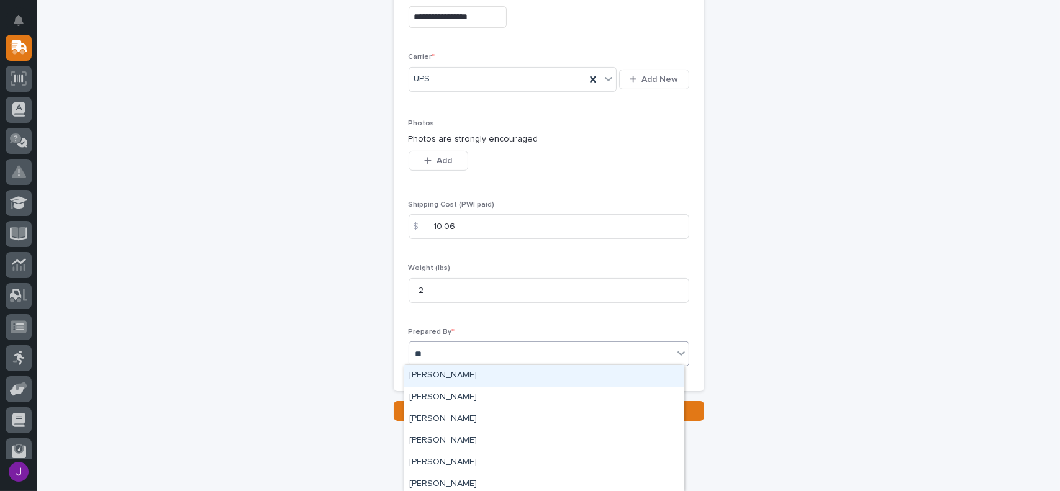
type input "***"
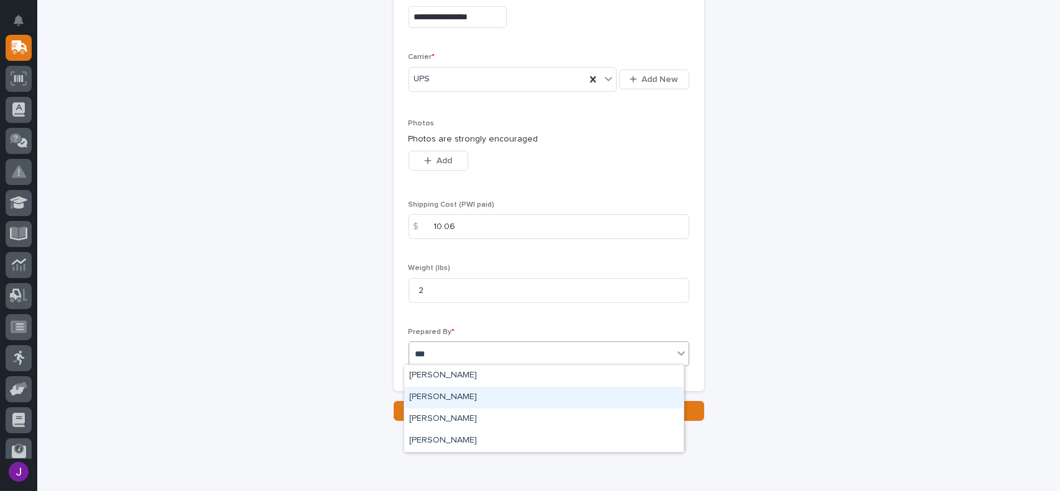
click at [449, 402] on div "[PERSON_NAME]" at bounding box center [544, 398] width 280 height 22
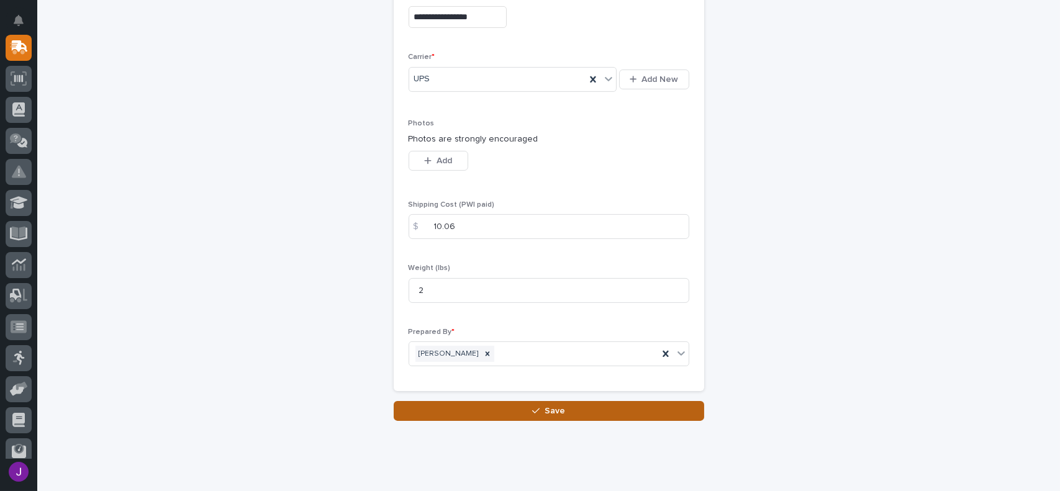
click at [526, 411] on button "Save" at bounding box center [549, 411] width 311 height 20
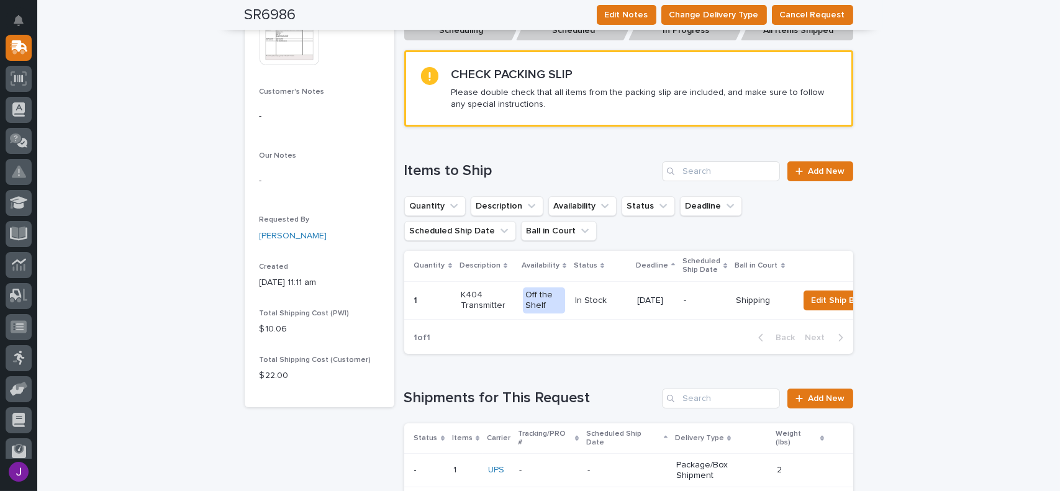
scroll to position [311, 0]
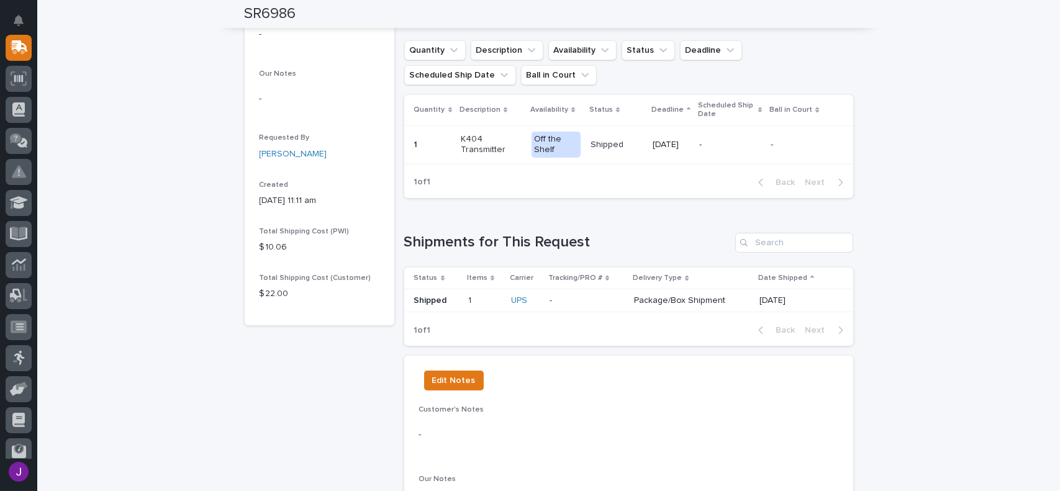
click at [557, 298] on p at bounding box center [587, 301] width 75 height 11
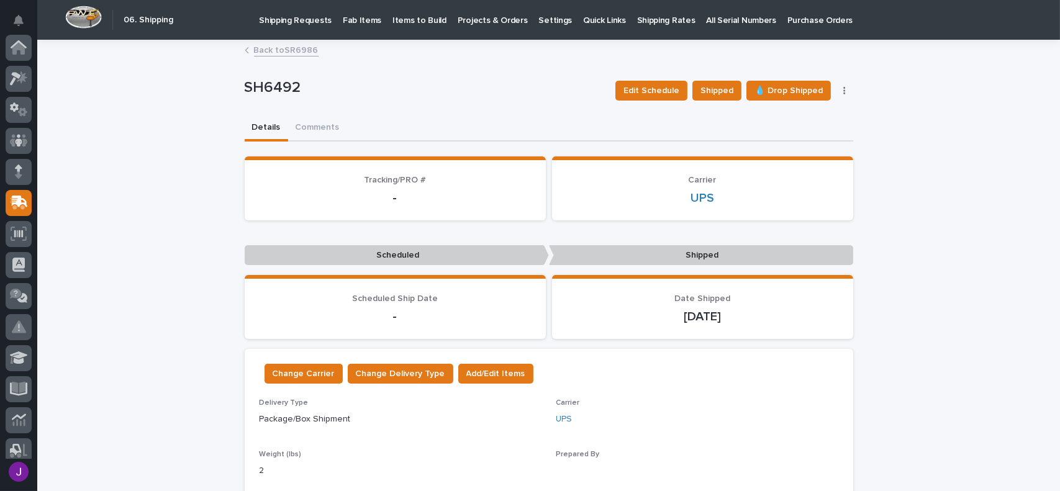
scroll to position [155, 0]
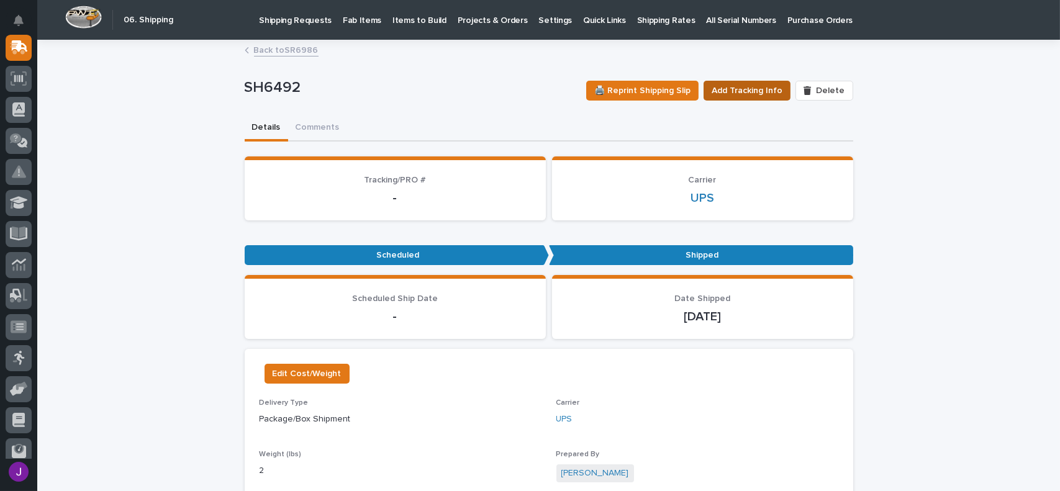
click at [762, 94] on span "Add Tracking Info" at bounding box center [747, 90] width 71 height 15
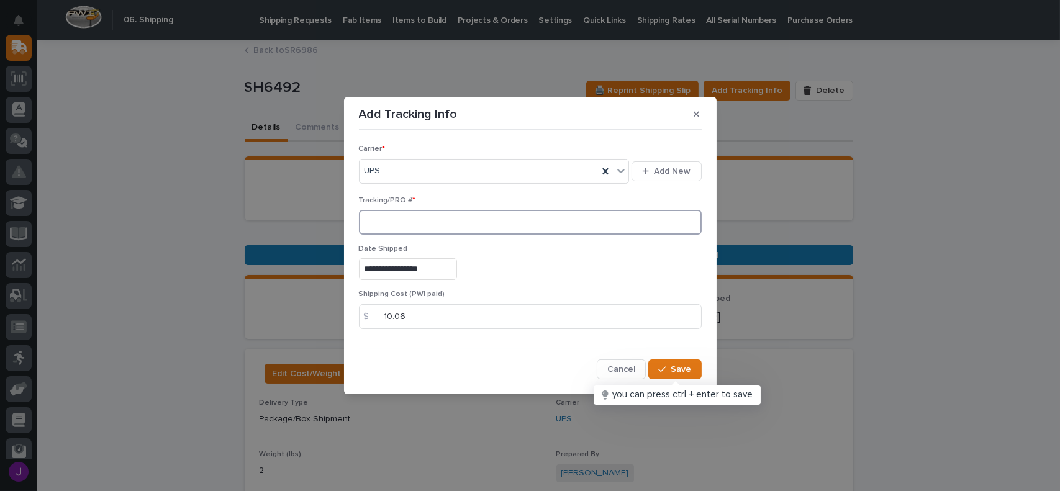
paste input "1Z831R2E0390174607"
type input "1Z831R2E0390174607"
click at [686, 373] on span "Save" at bounding box center [682, 369] width 21 height 11
